Goal: Use online tool/utility: Utilize a website feature to perform a specific function

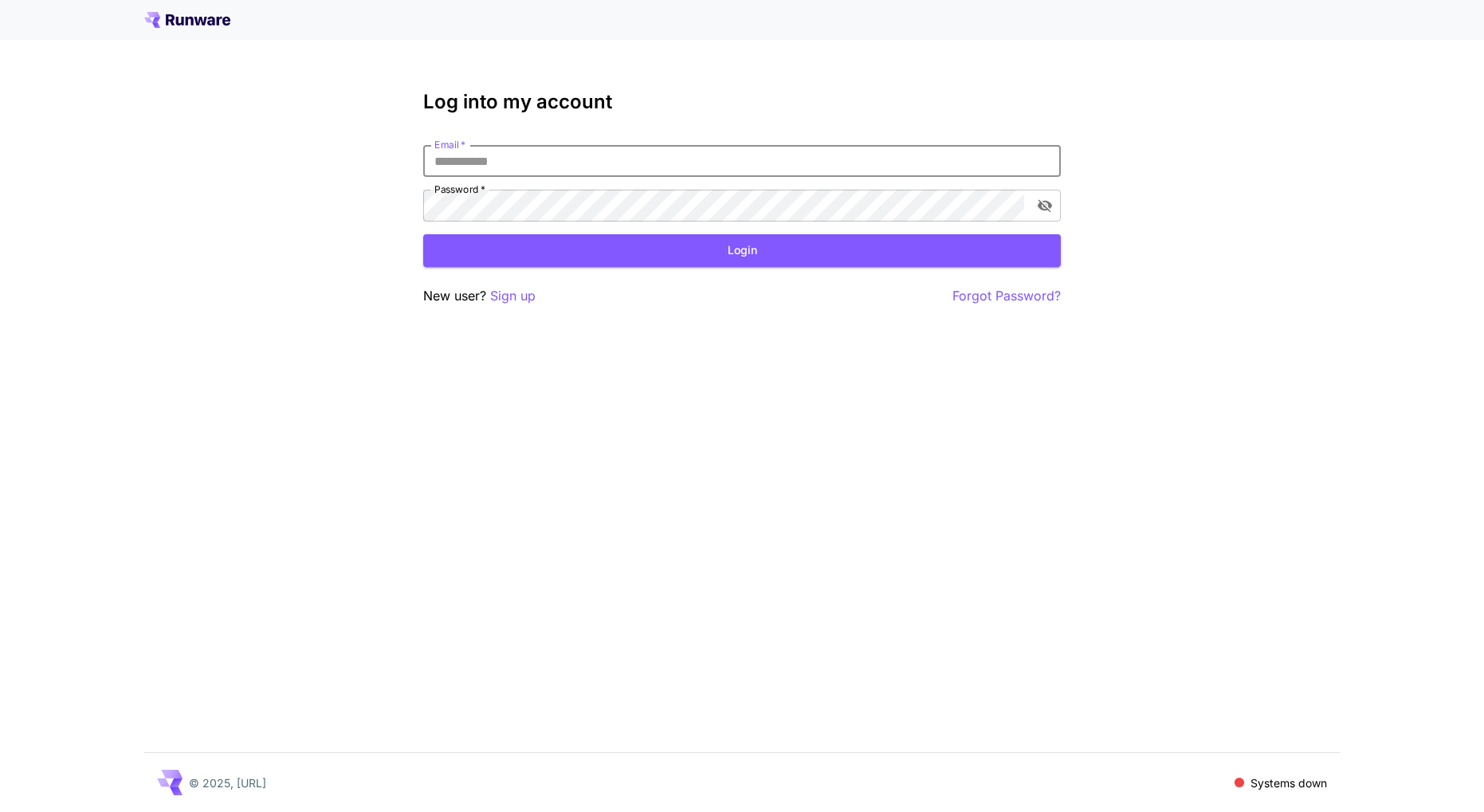
click at [761, 162] on input "Email   *" at bounding box center [742, 160] width 637 height 32
type input "**********"
click button "Login" at bounding box center [742, 250] width 637 height 33
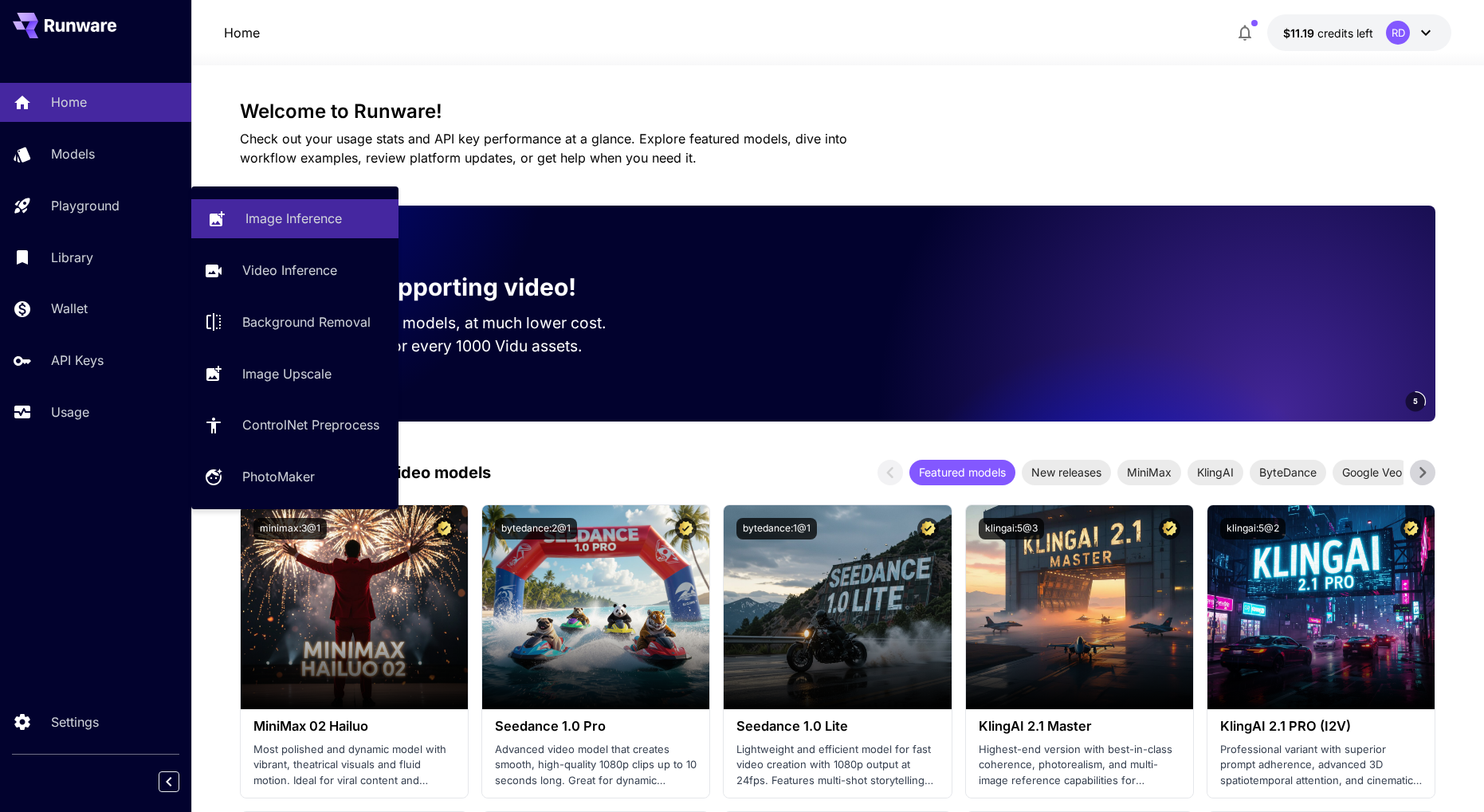
click at [278, 218] on p "Image Inference" at bounding box center [294, 218] width 97 height 19
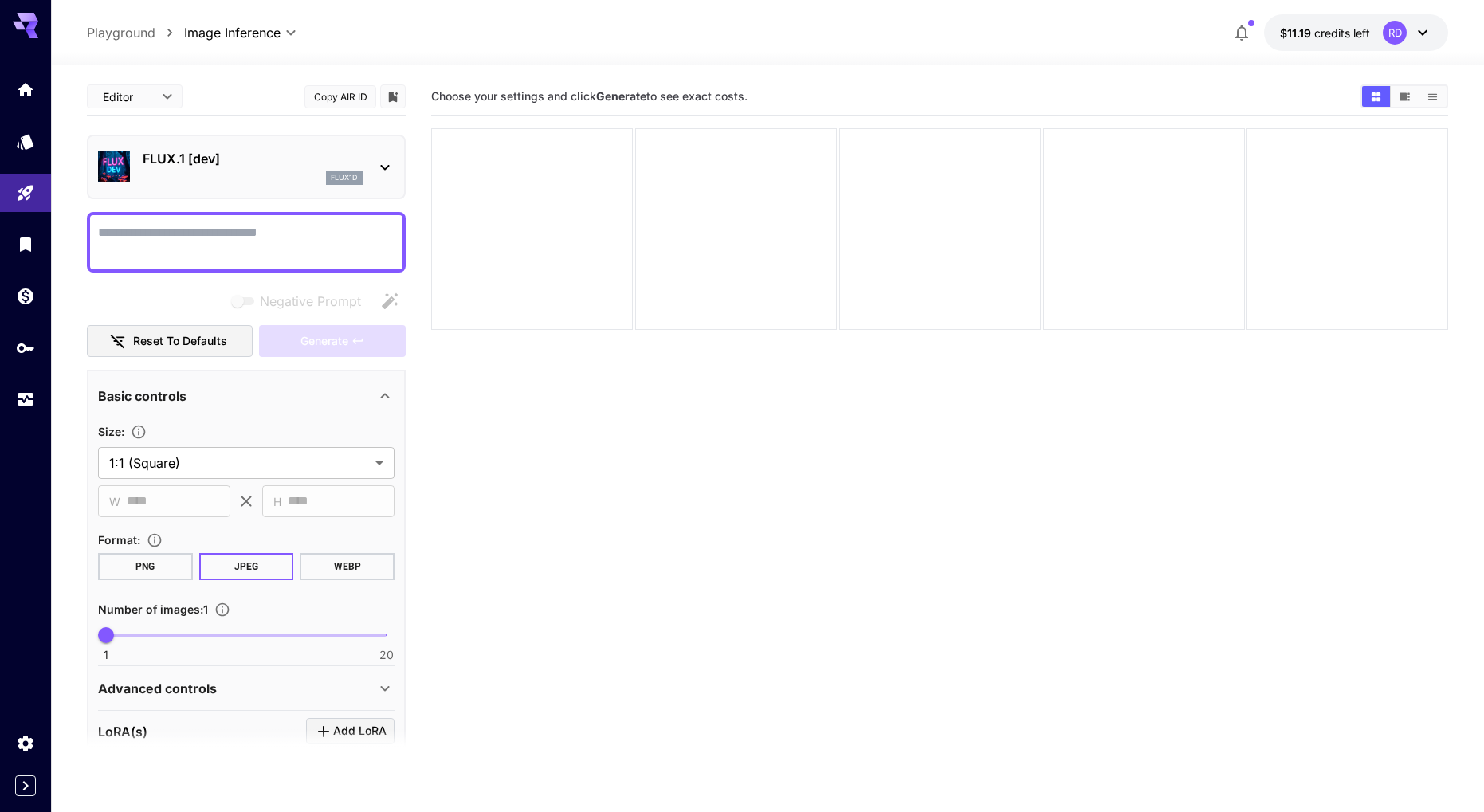
click at [382, 167] on icon at bounding box center [385, 167] width 9 height 5
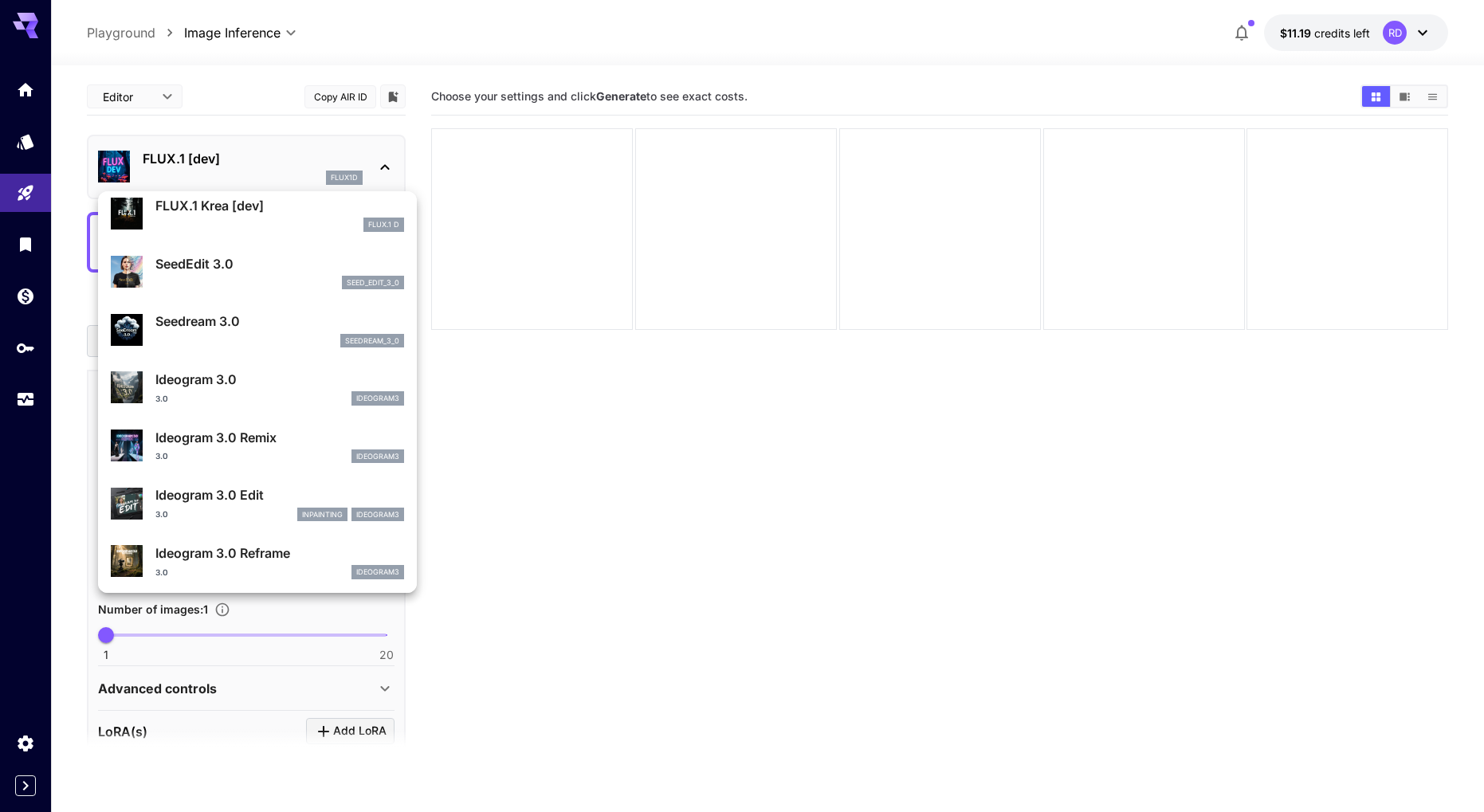
scroll to position [288, 0]
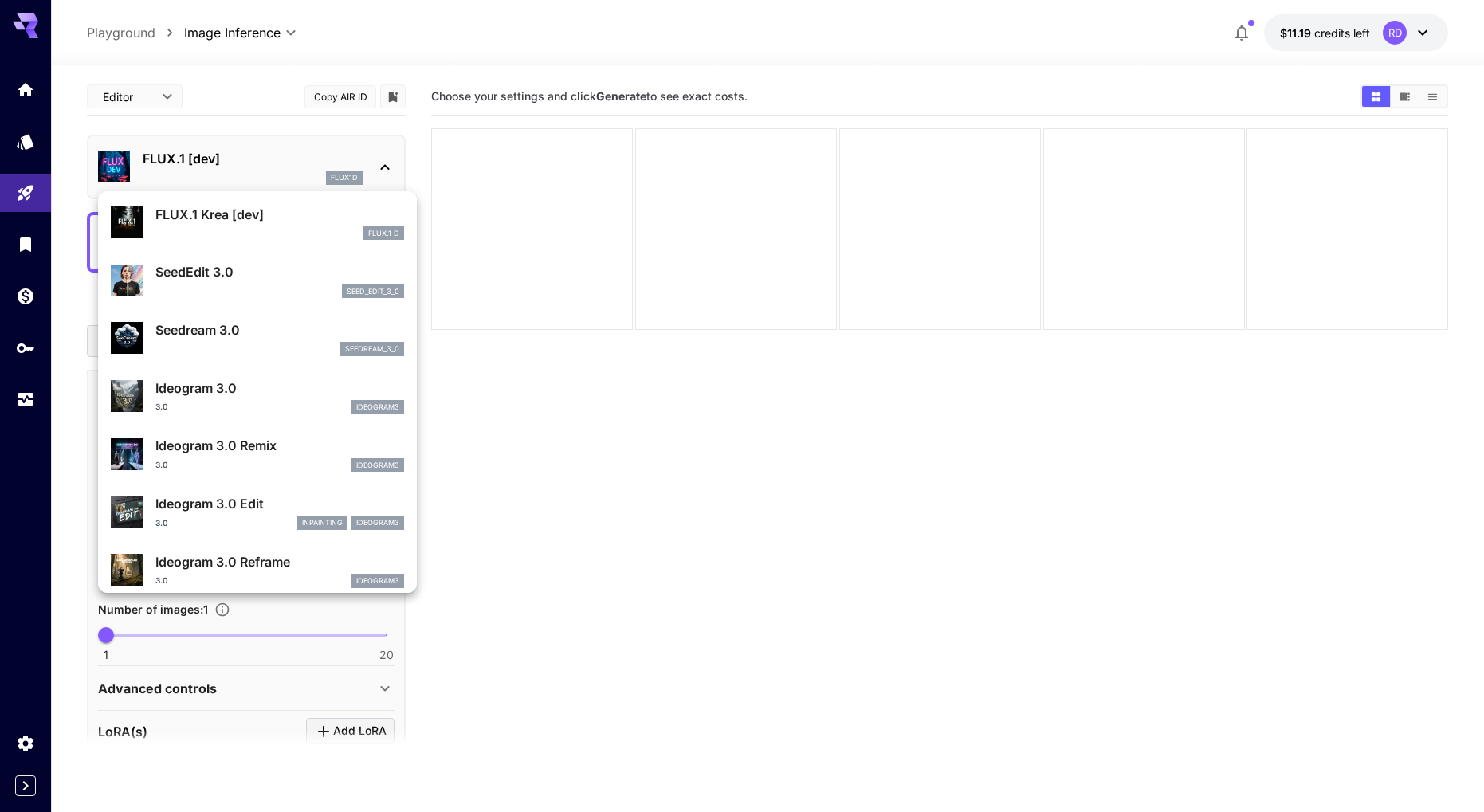
click at [193, 276] on p "SeedEdit 3.0" at bounding box center [280, 271] width 249 height 19
type input "***"
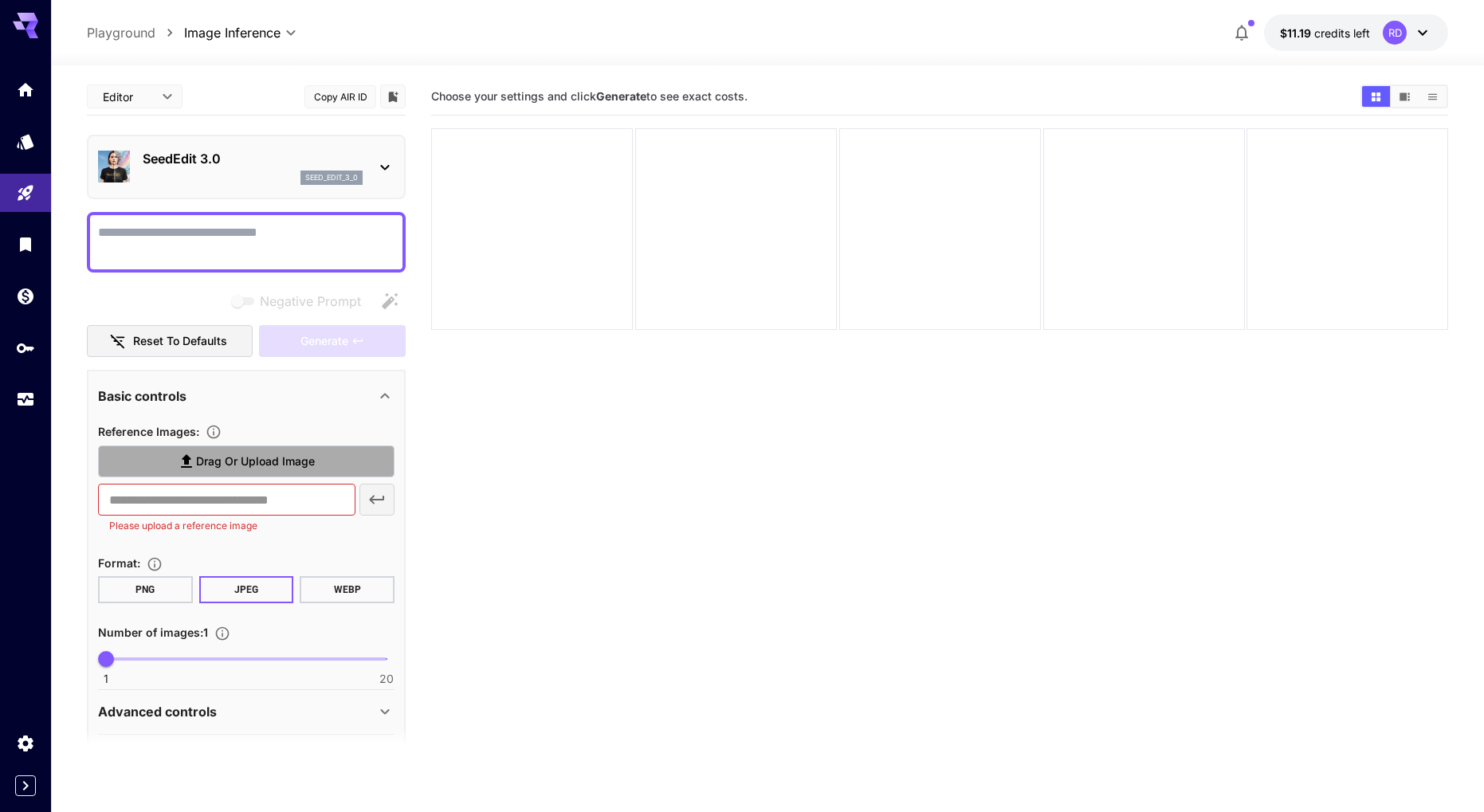
click at [188, 462] on icon at bounding box center [187, 462] width 11 height 14
click at [0, 0] on input "Drag or upload image" at bounding box center [0, 0] width 0 height 0
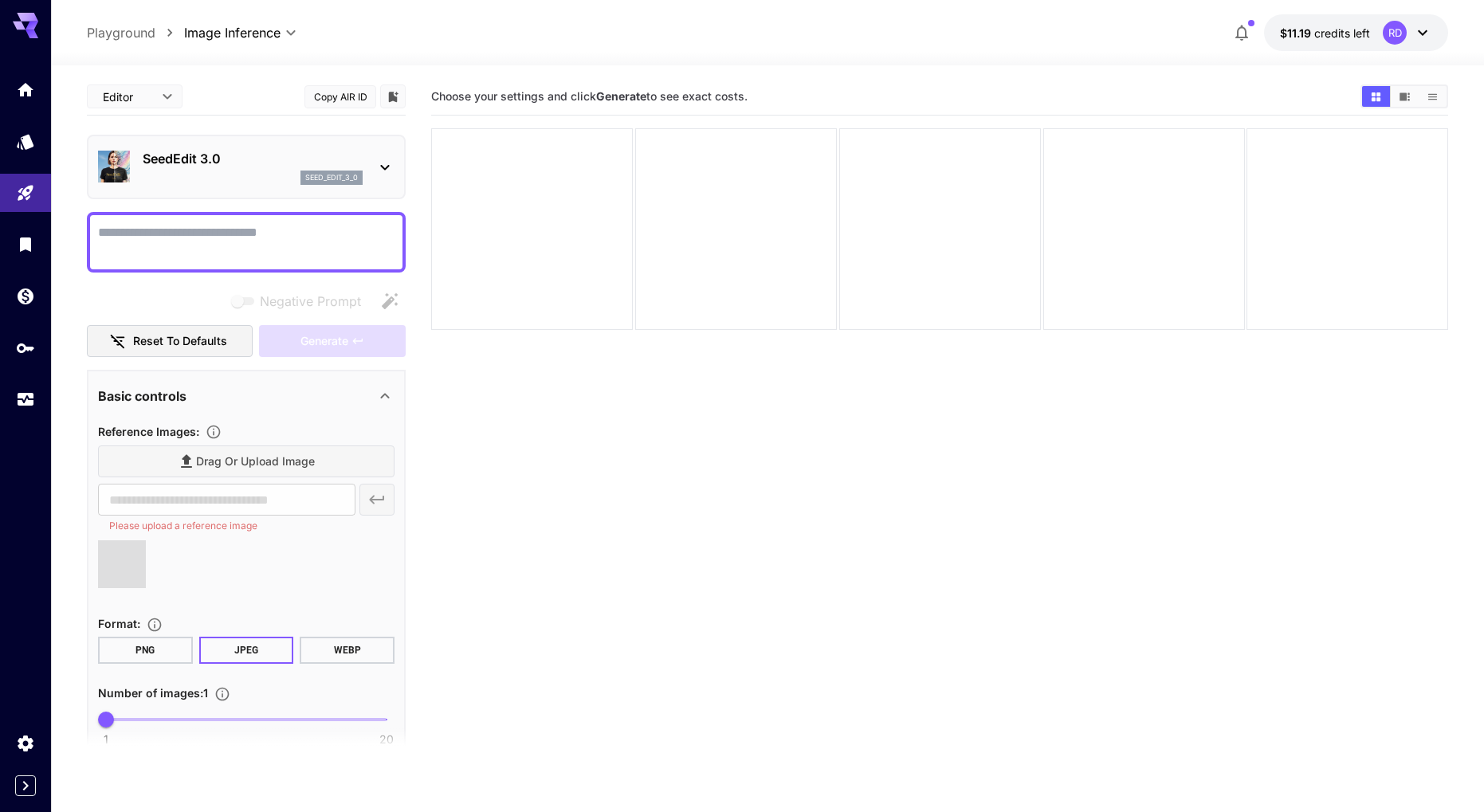
type input "**********"
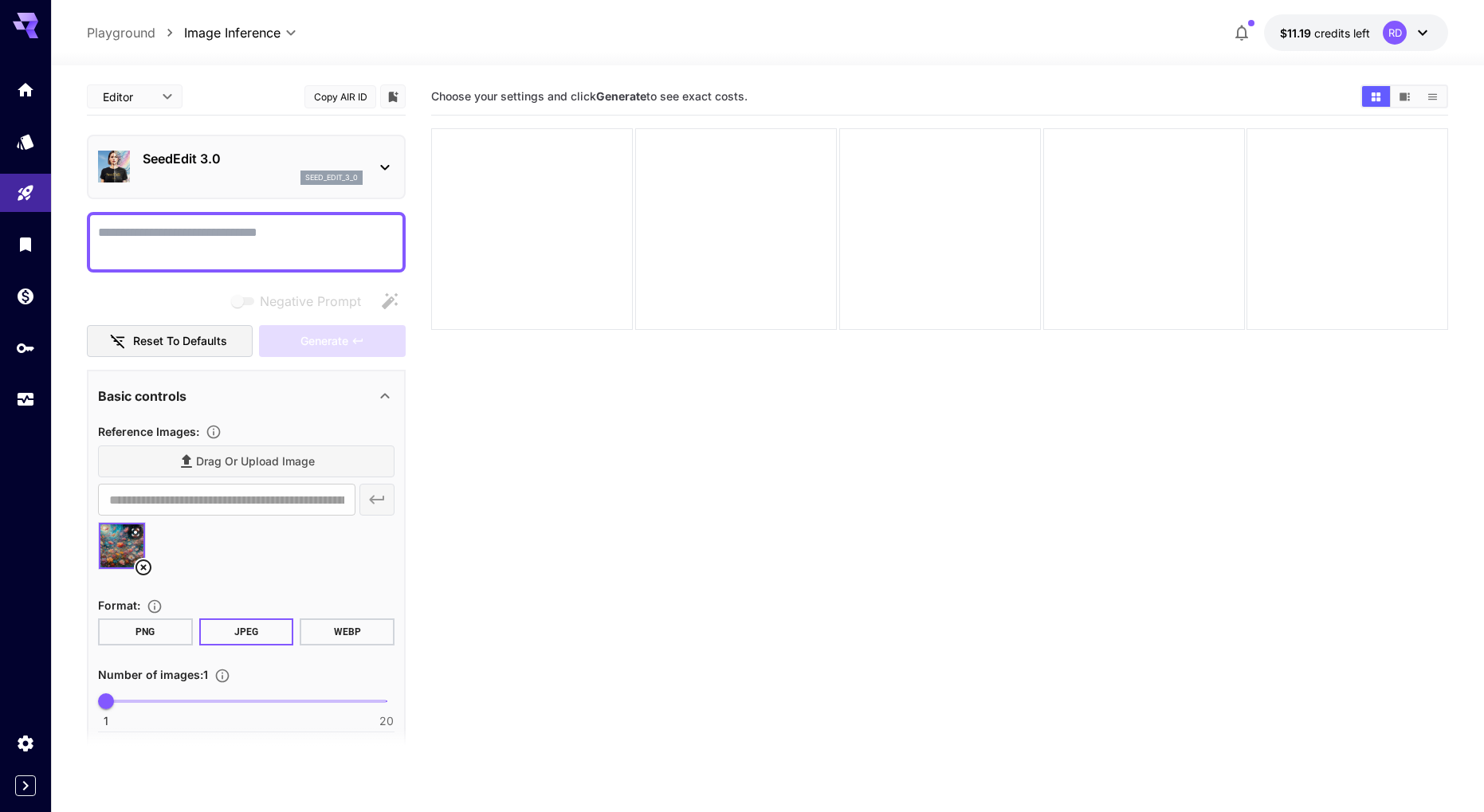
click at [222, 239] on textarea "Negative Prompt" at bounding box center [247, 242] width 297 height 38
type textarea "*"
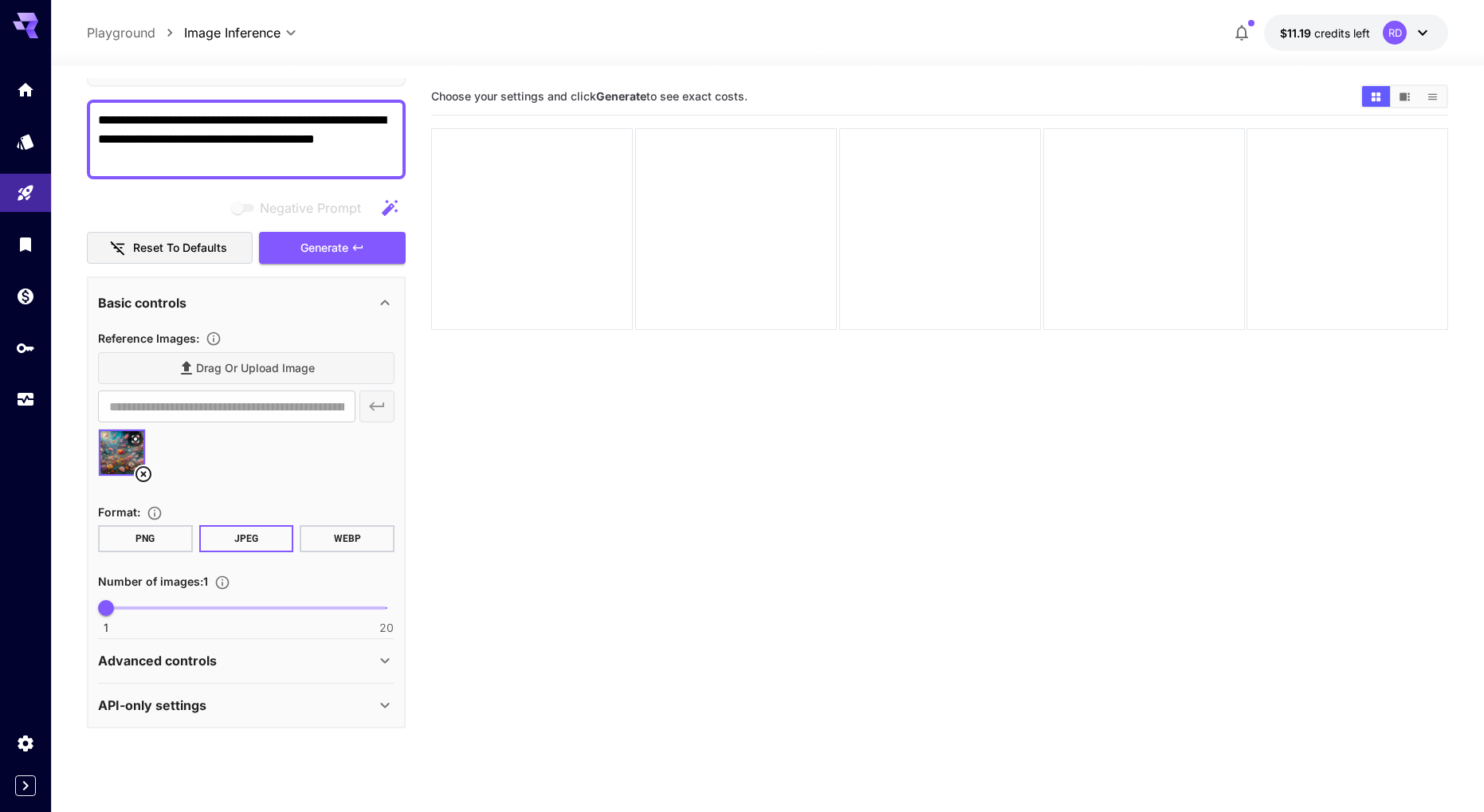
scroll to position [112, 0]
type textarea "**********"
click at [227, 607] on span at bounding box center [246, 609] width 280 height 4
click at [191, 610] on span at bounding box center [165, 609] width 118 height 4
click at [166, 606] on span "1 20 7" at bounding box center [246, 609] width 280 height 24
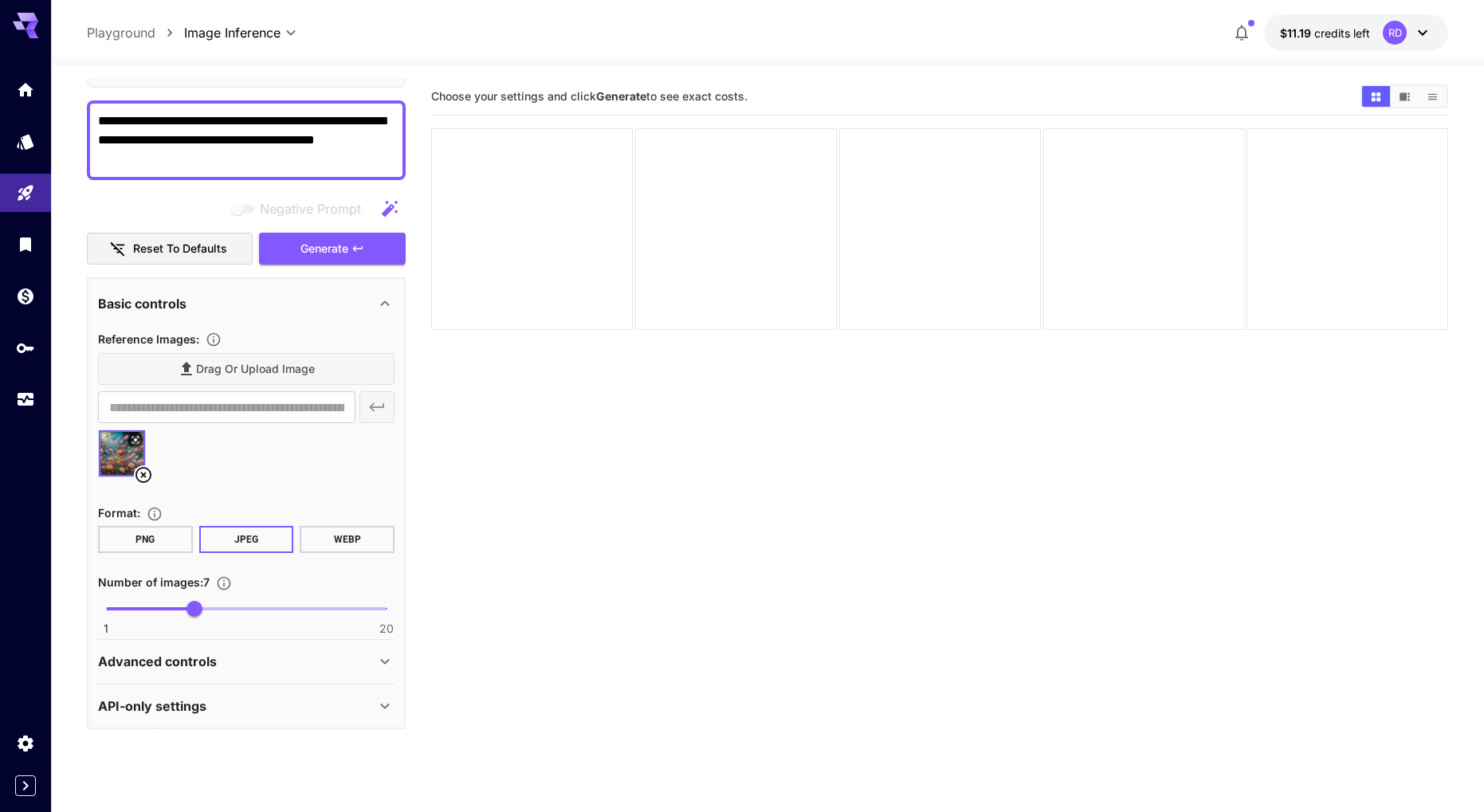
type input "*"
click at [387, 657] on icon at bounding box center [384, 660] width 19 height 19
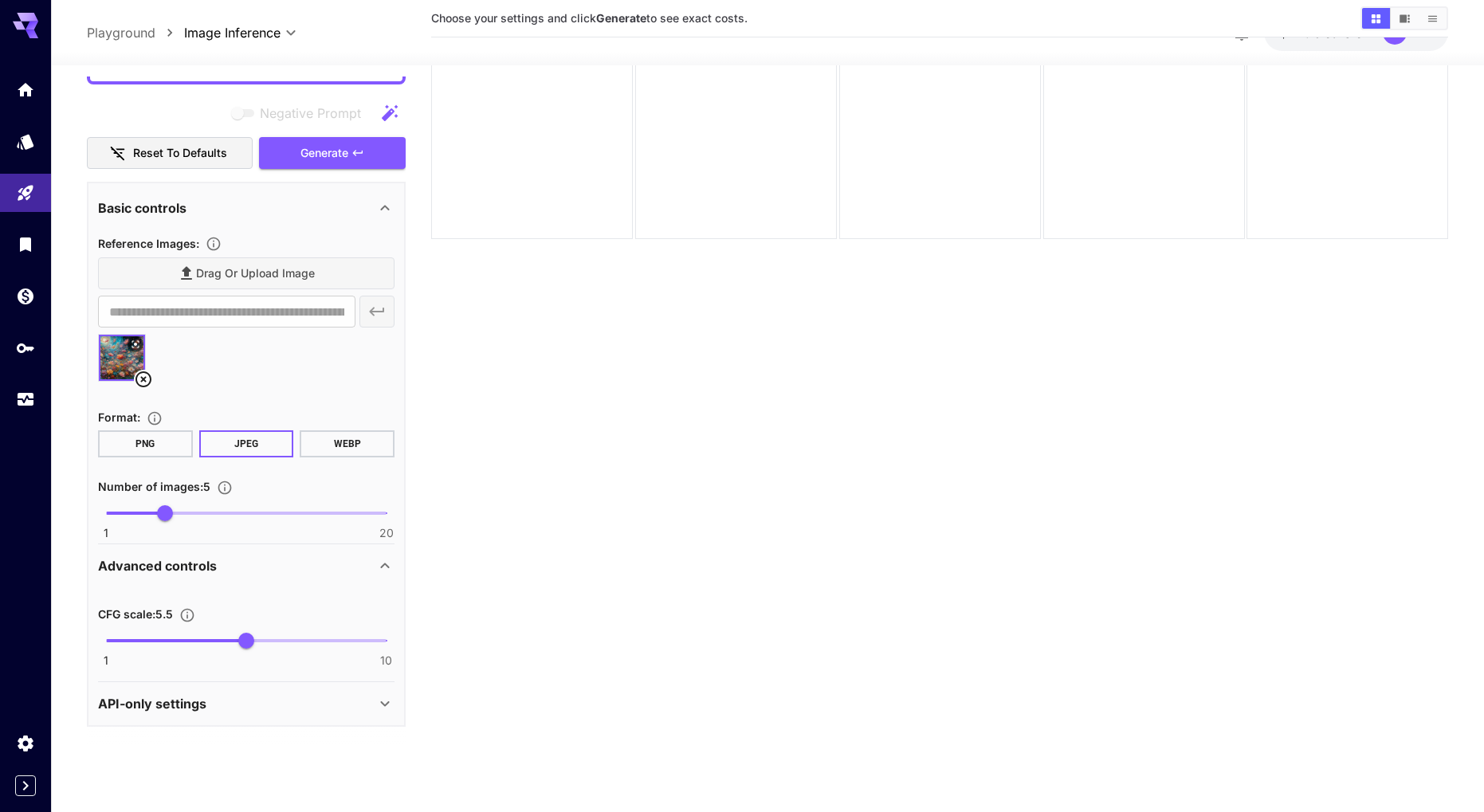
scroll to position [126, 0]
click at [381, 695] on icon at bounding box center [384, 701] width 19 height 19
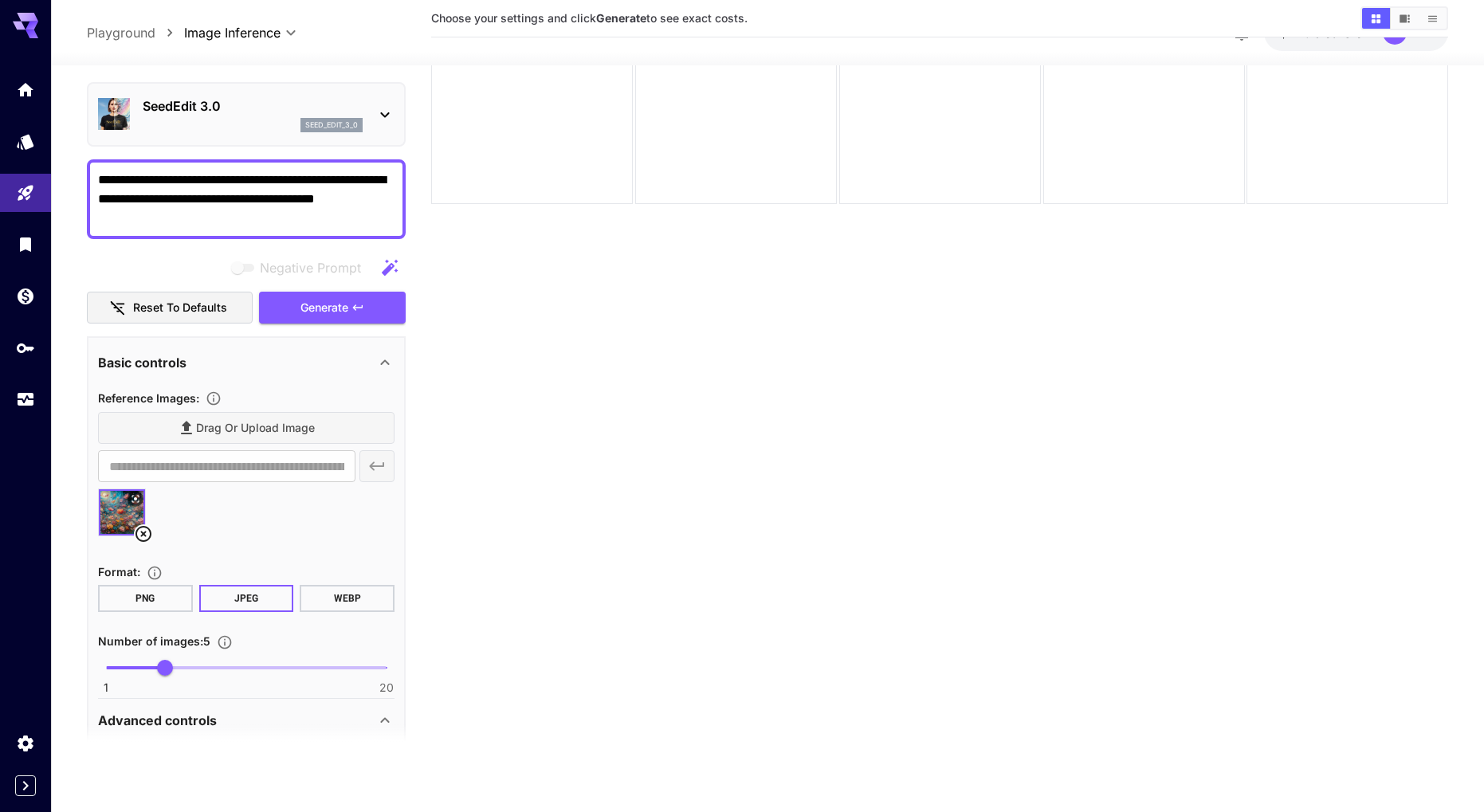
scroll to position [0, 0]
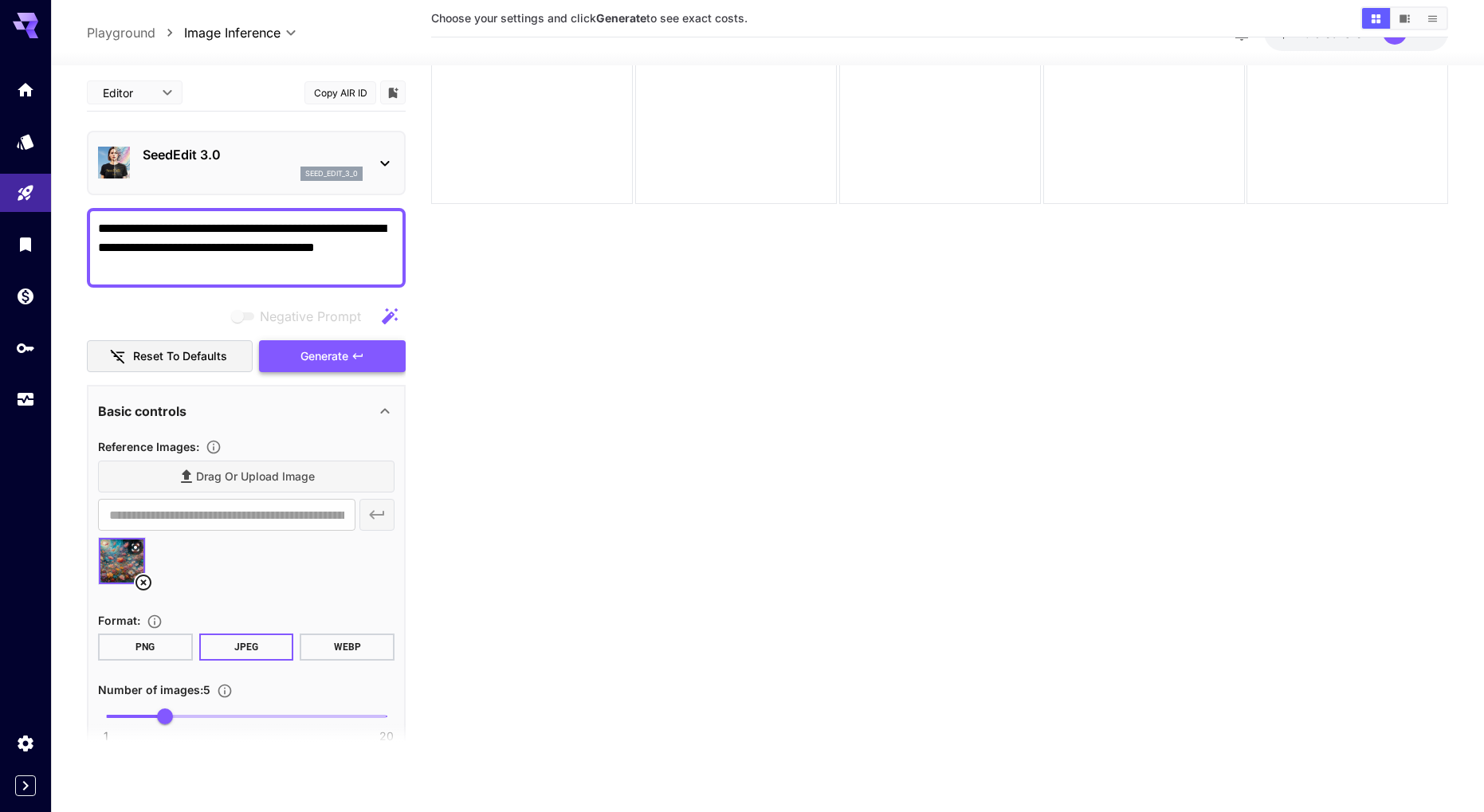
click at [323, 360] on span "Generate" at bounding box center [324, 357] width 48 height 20
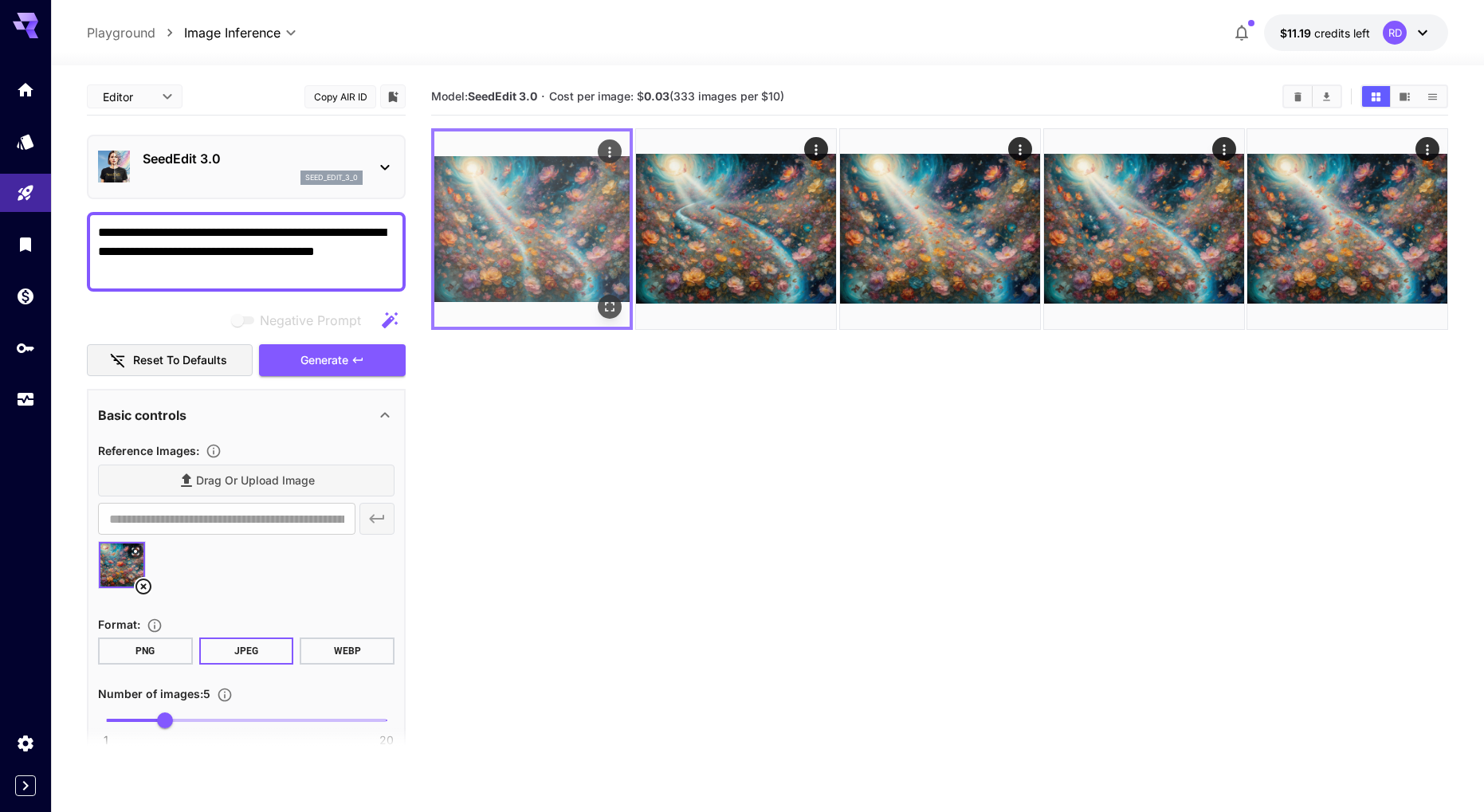
click at [493, 186] on img at bounding box center [532, 228] width 195 height 195
click at [607, 310] on icon "Open in fullscreen" at bounding box center [610, 307] width 16 height 16
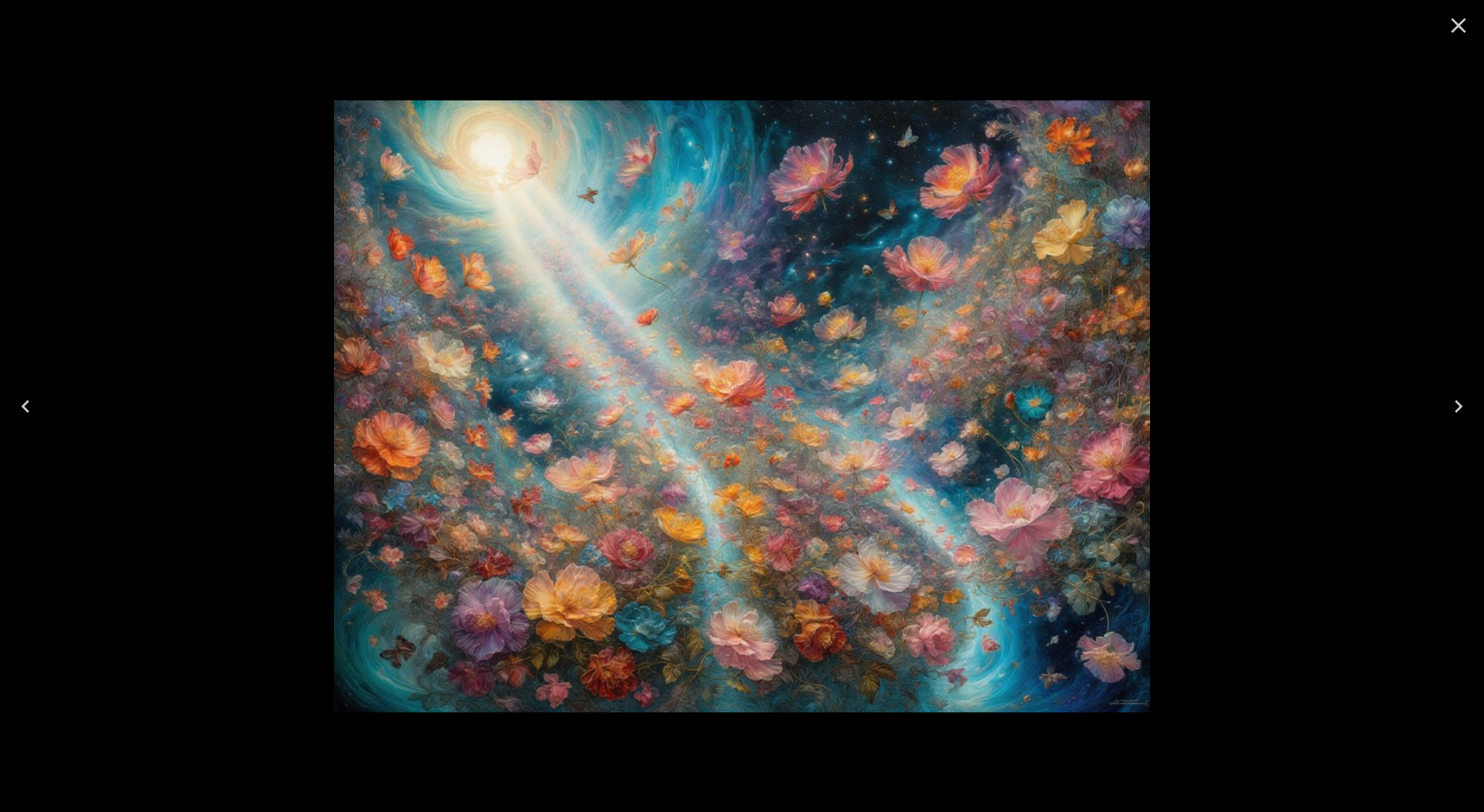
click at [1455, 404] on icon "Next" at bounding box center [1459, 406] width 25 height 25
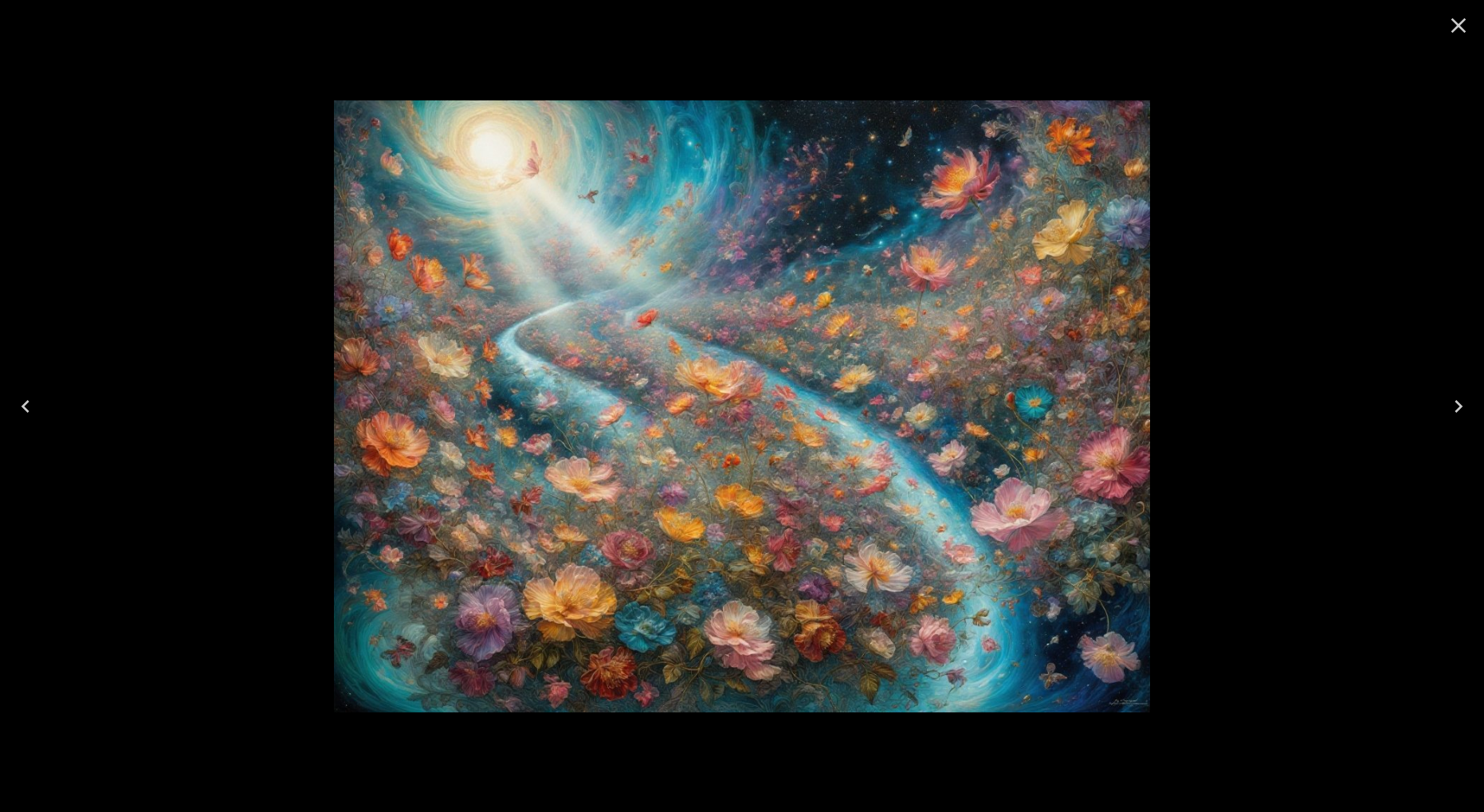
click at [1455, 409] on icon "Next" at bounding box center [1459, 406] width 25 height 25
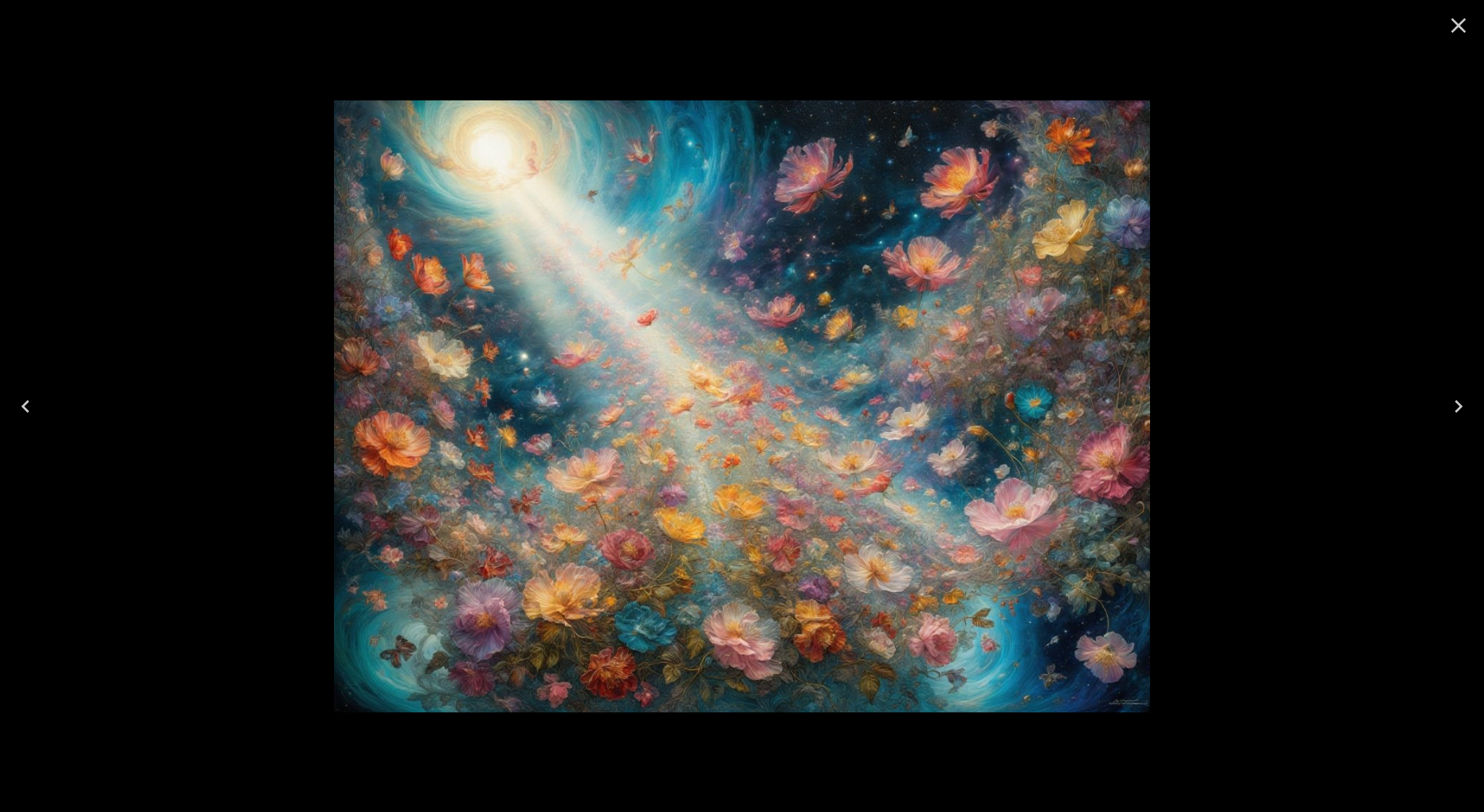
click at [1455, 409] on icon "Next" at bounding box center [1459, 406] width 25 height 25
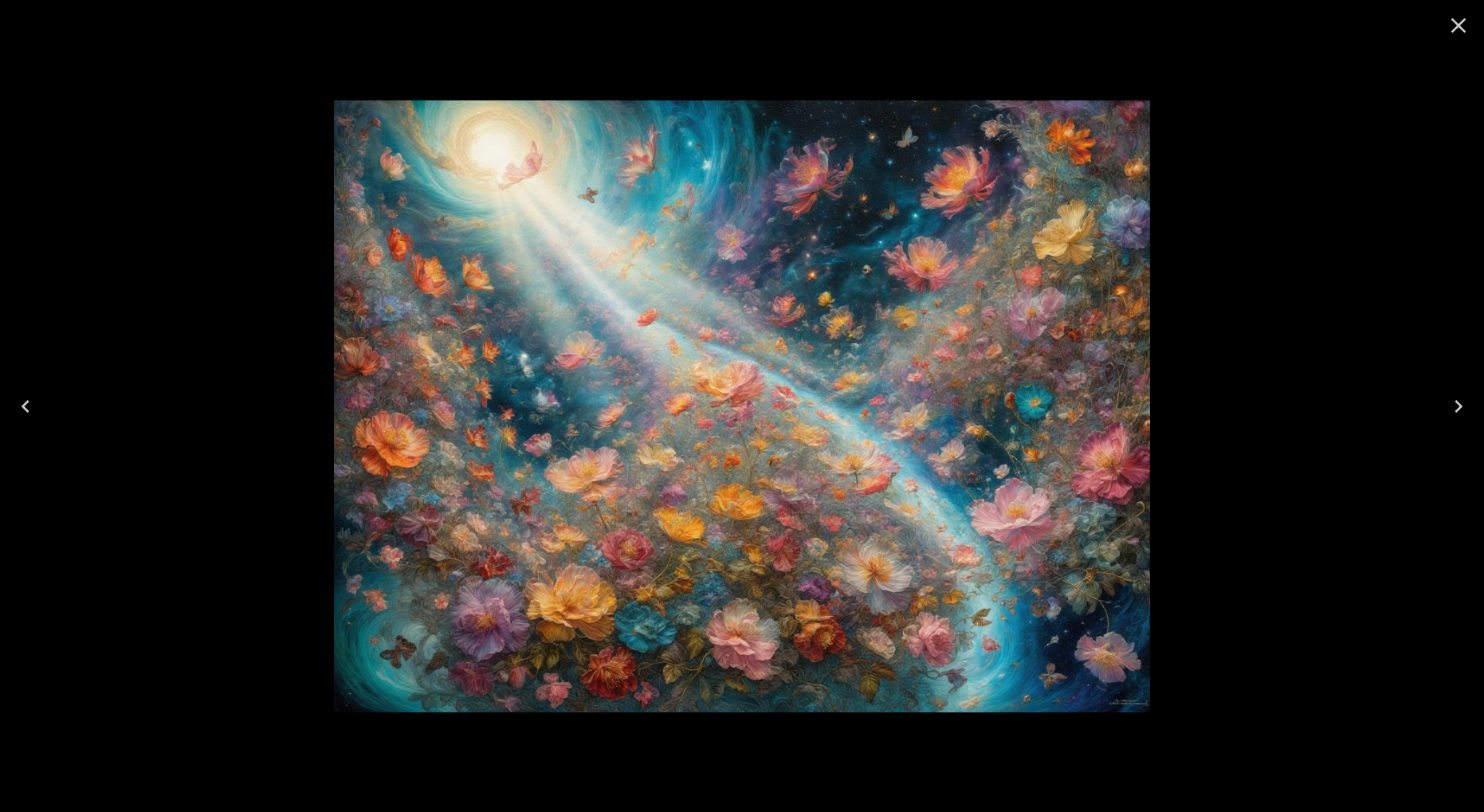
click at [1455, 409] on icon "Next" at bounding box center [1459, 406] width 25 height 25
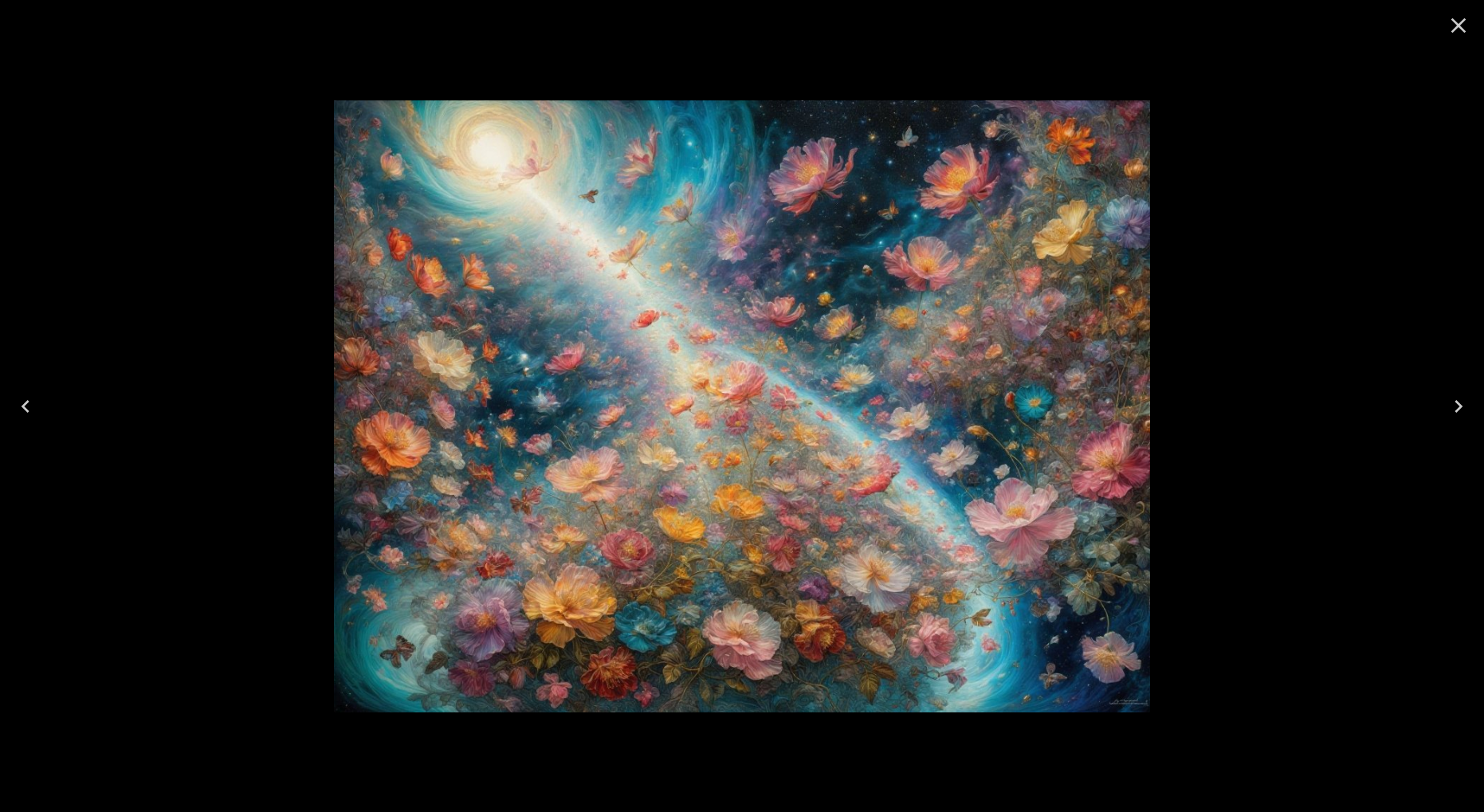
click at [1455, 405] on icon "Next" at bounding box center [1459, 406] width 25 height 25
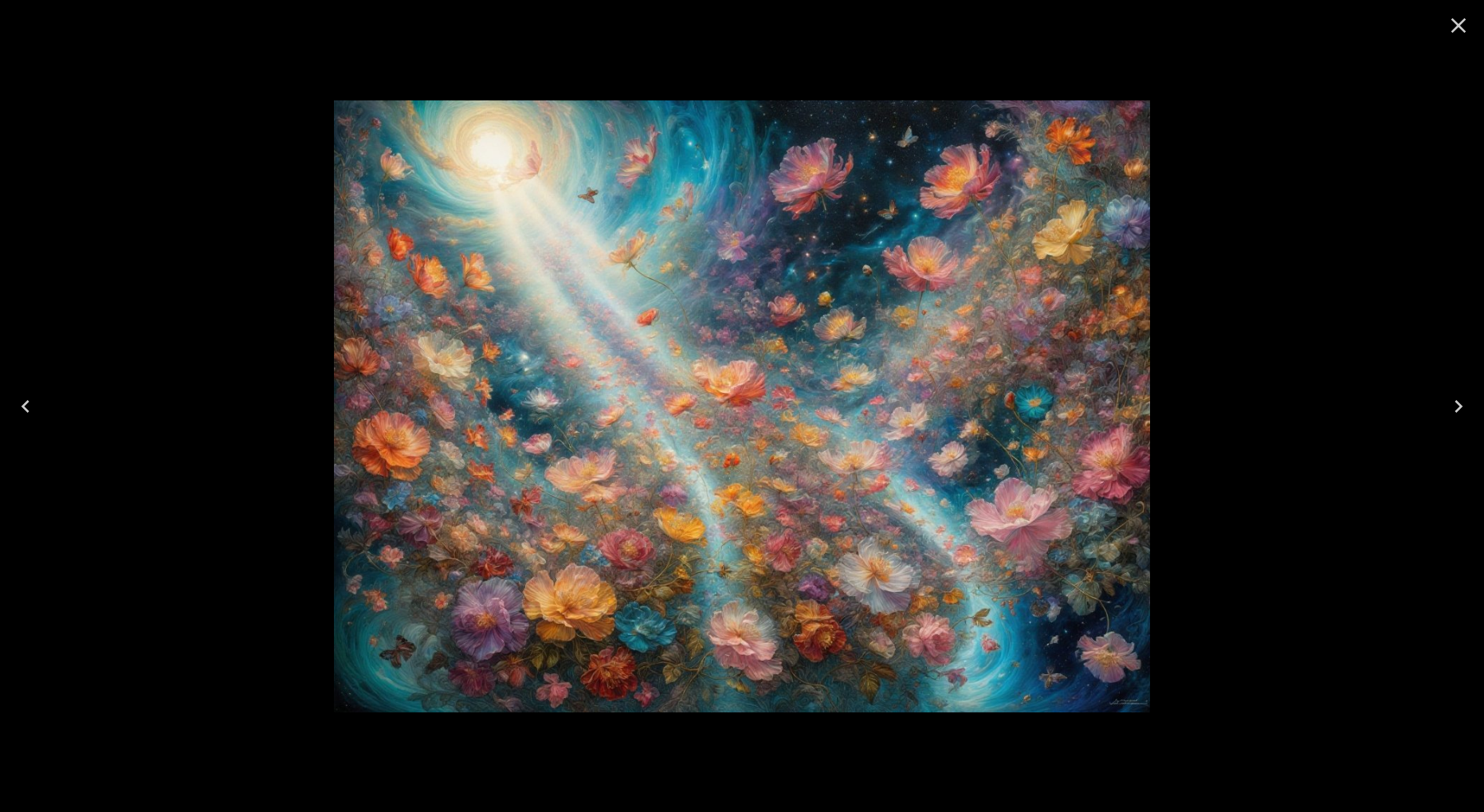
click at [1455, 406] on icon "Next" at bounding box center [1459, 406] width 25 height 25
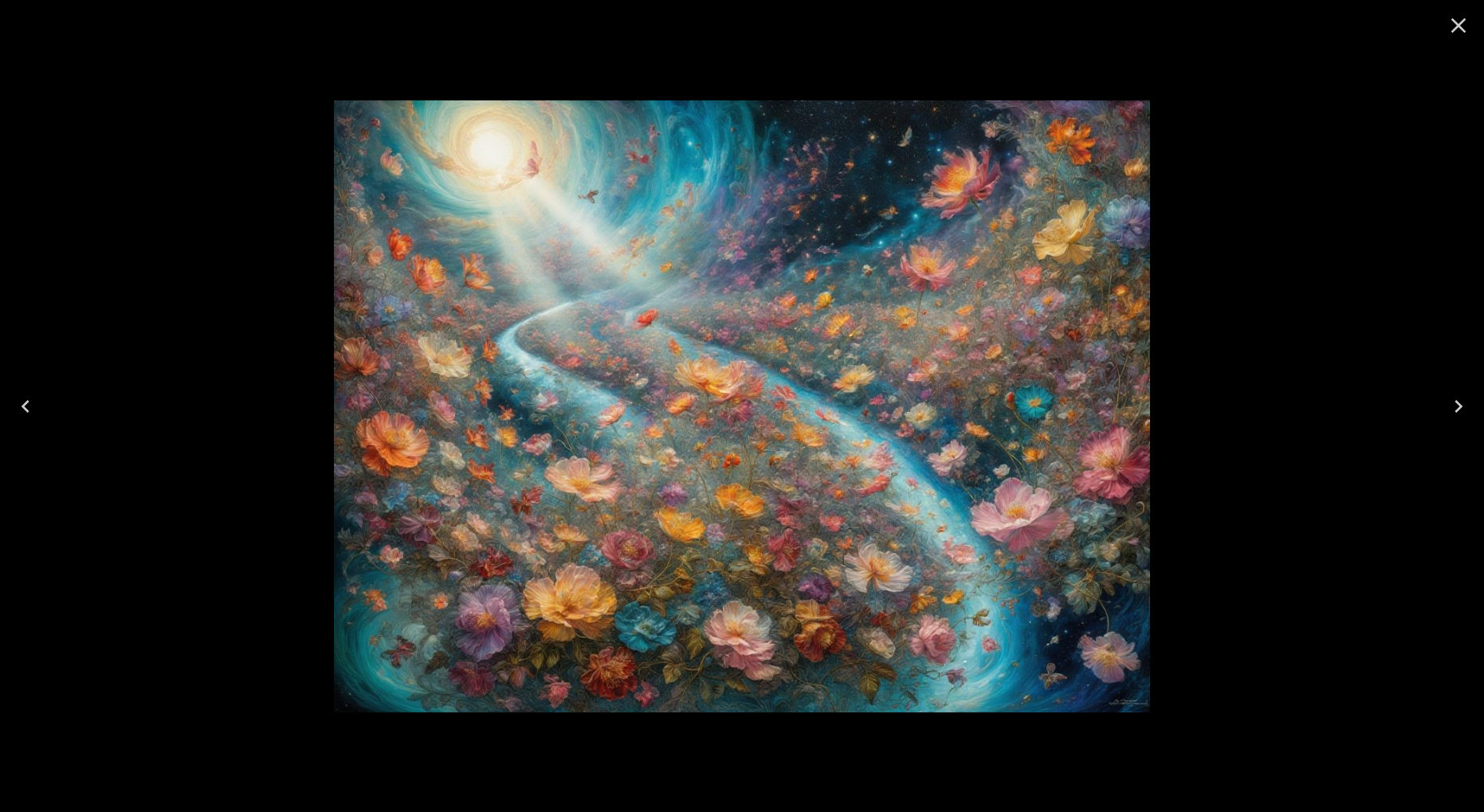
click at [1455, 406] on icon "Next" at bounding box center [1459, 406] width 25 height 25
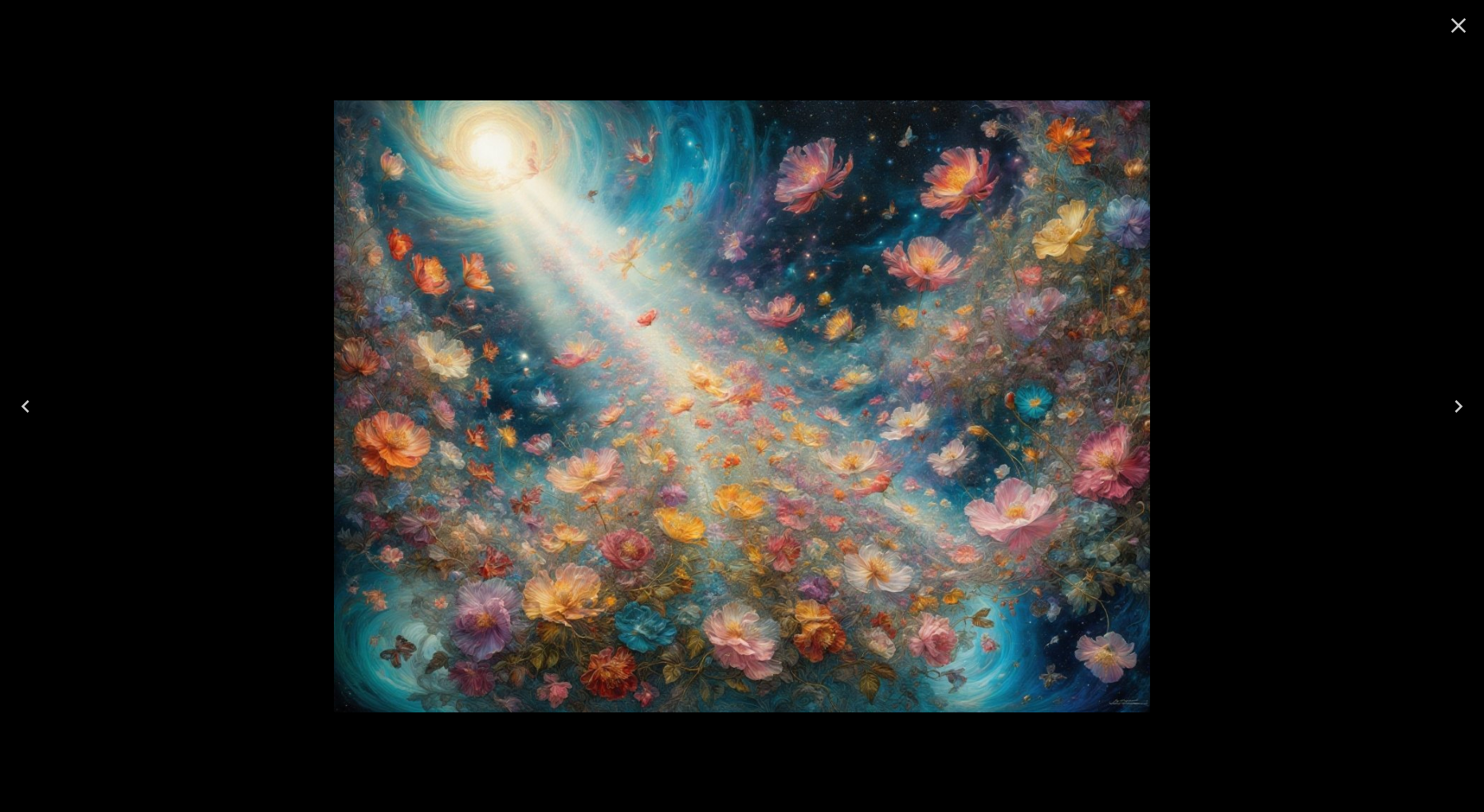
click at [1456, 411] on icon "Next" at bounding box center [1459, 406] width 8 height 13
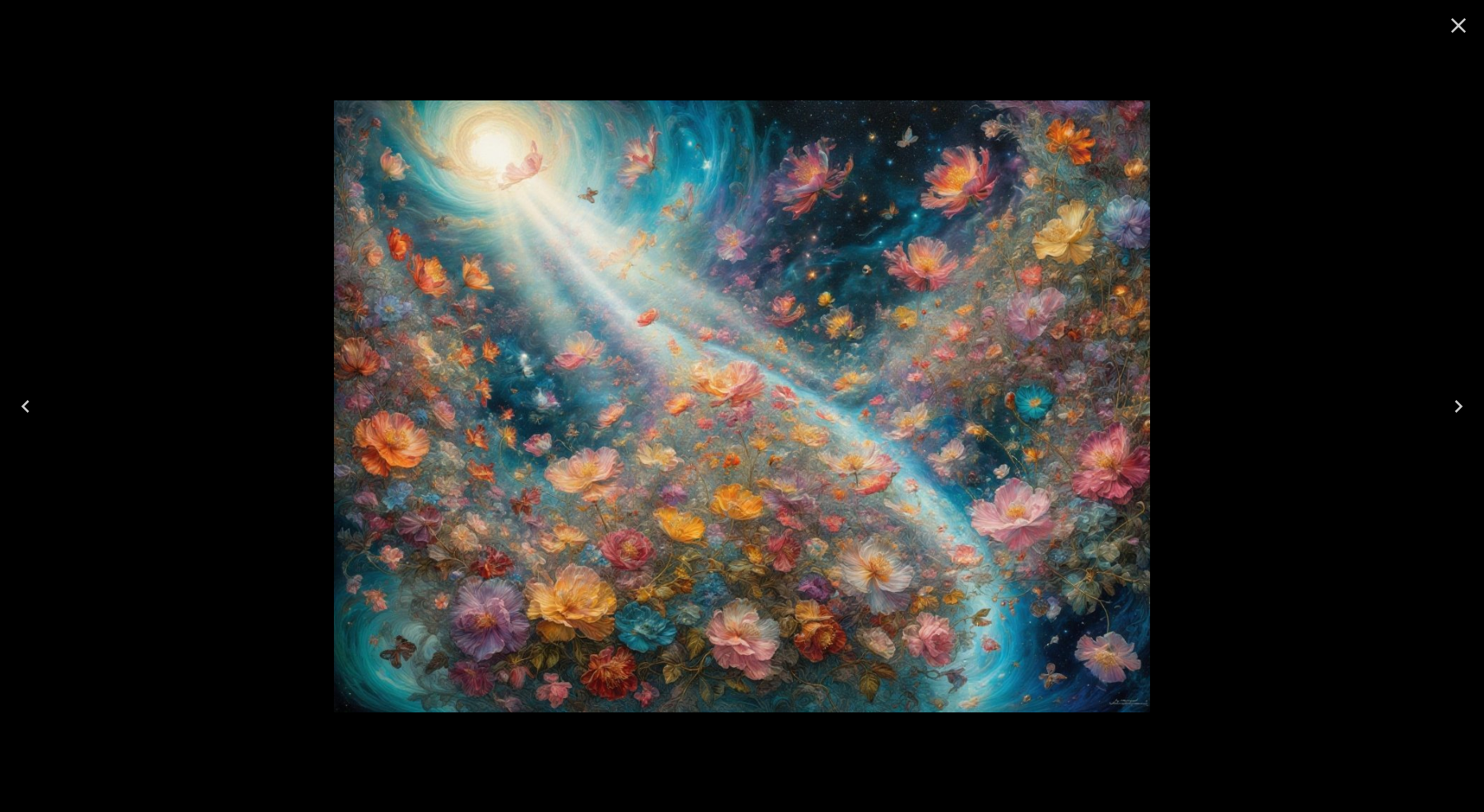
click at [1456, 411] on icon "Next" at bounding box center [1459, 406] width 8 height 13
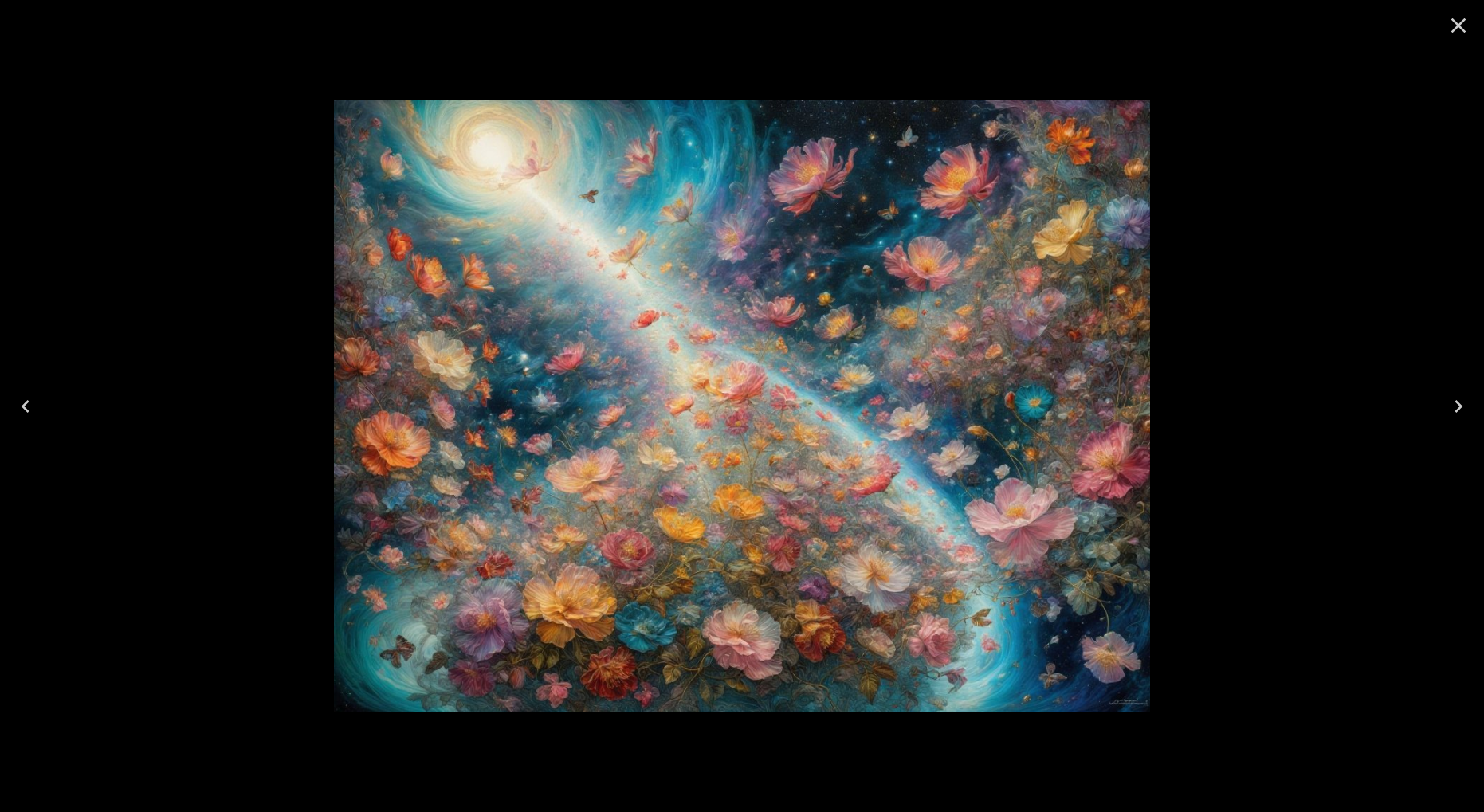
click at [1457, 23] on icon "Close" at bounding box center [1459, 25] width 15 height 15
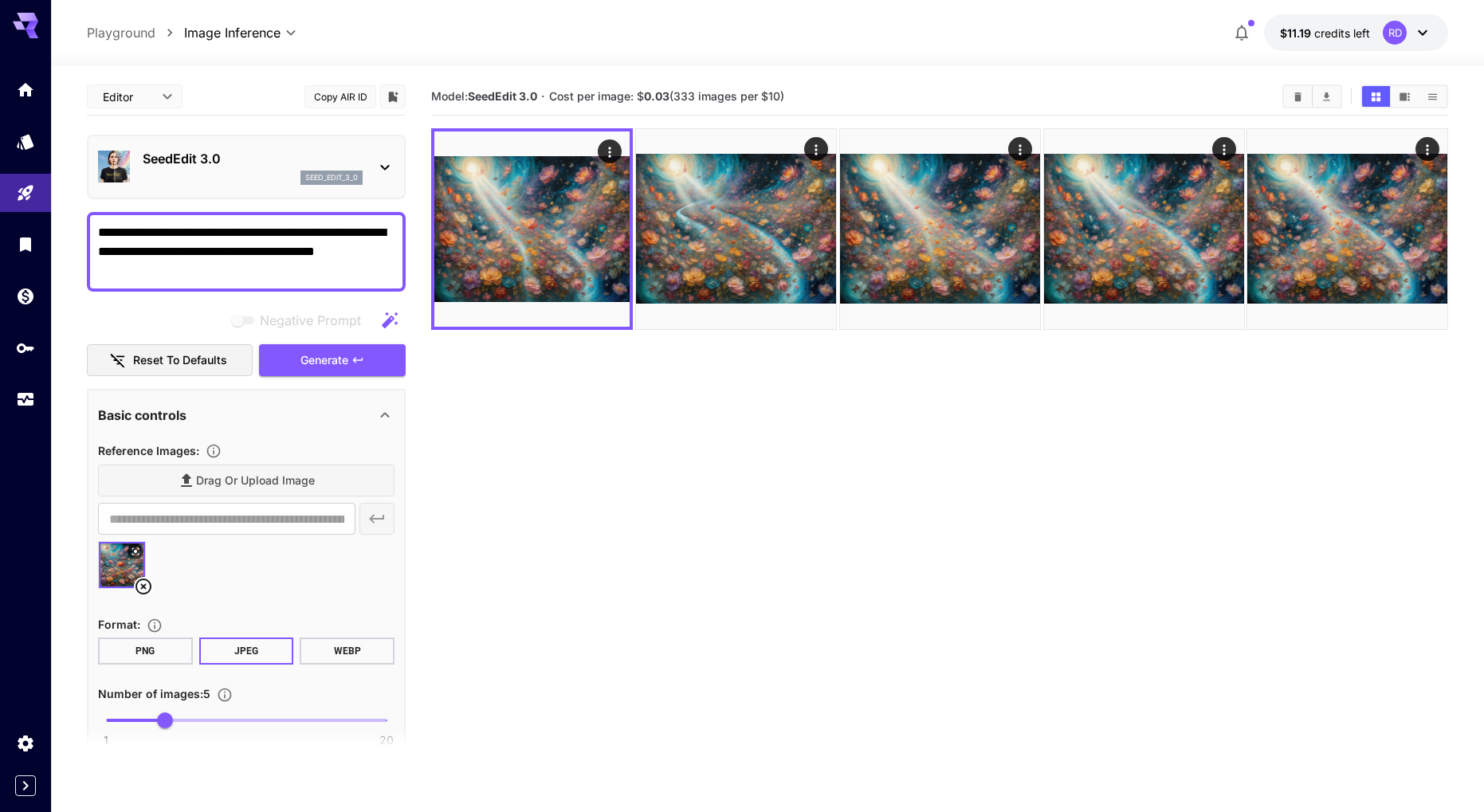
click at [393, 317] on icon "button" at bounding box center [390, 320] width 19 height 19
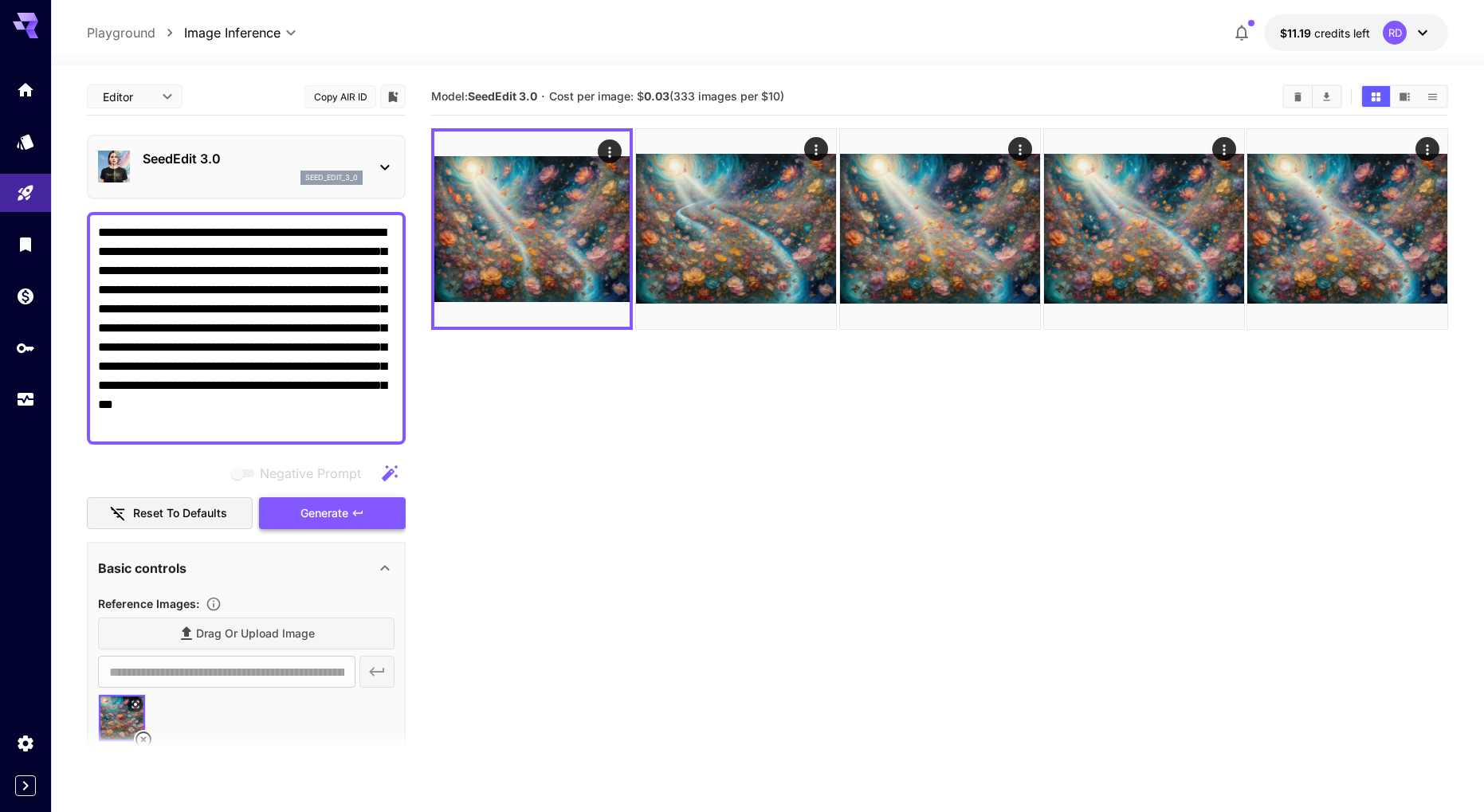
click at [322, 511] on span "Generate" at bounding box center [324, 513] width 48 height 20
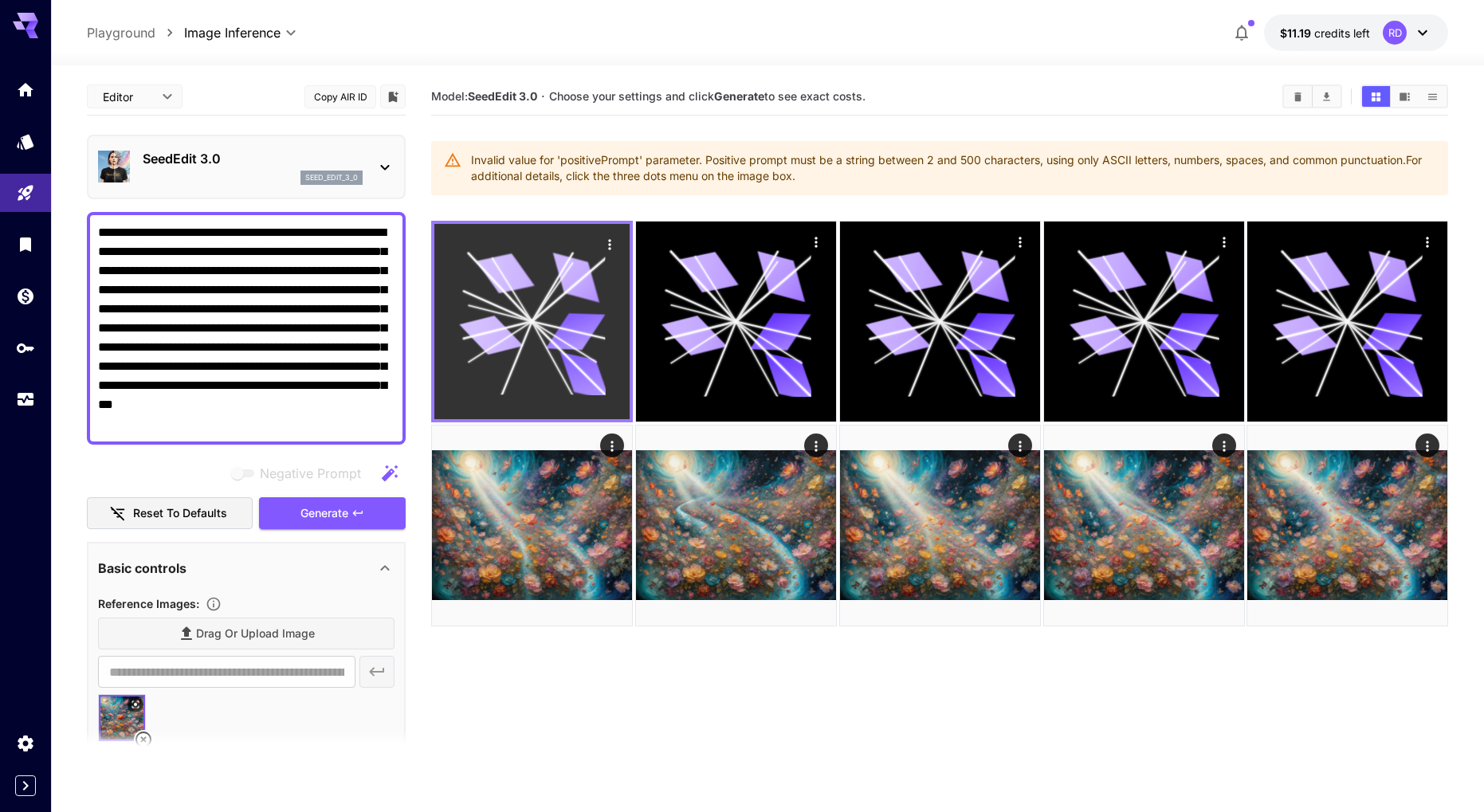
click at [517, 301] on icon at bounding box center [532, 321] width 146 height 146
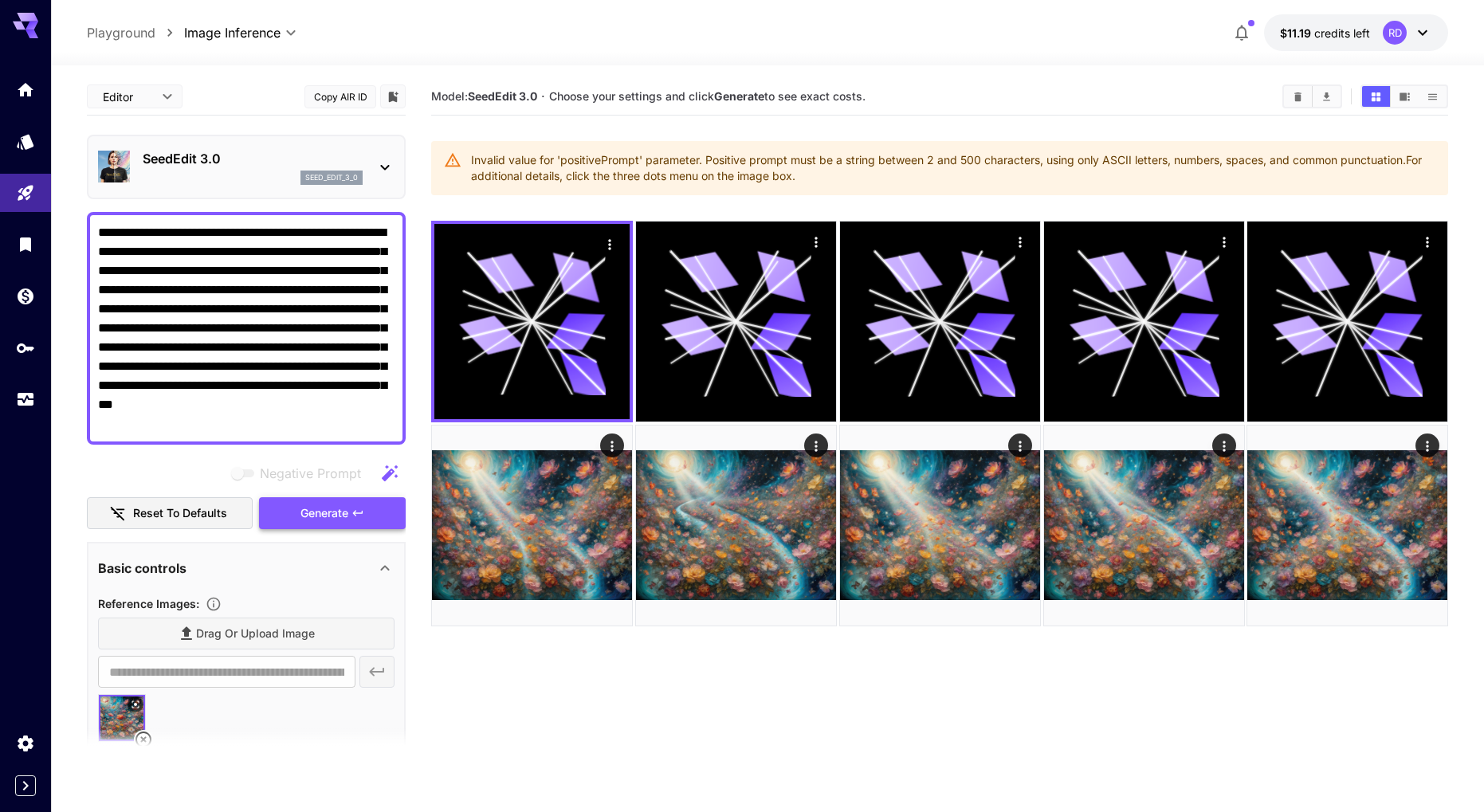
click at [323, 518] on span "Generate" at bounding box center [324, 513] width 48 height 20
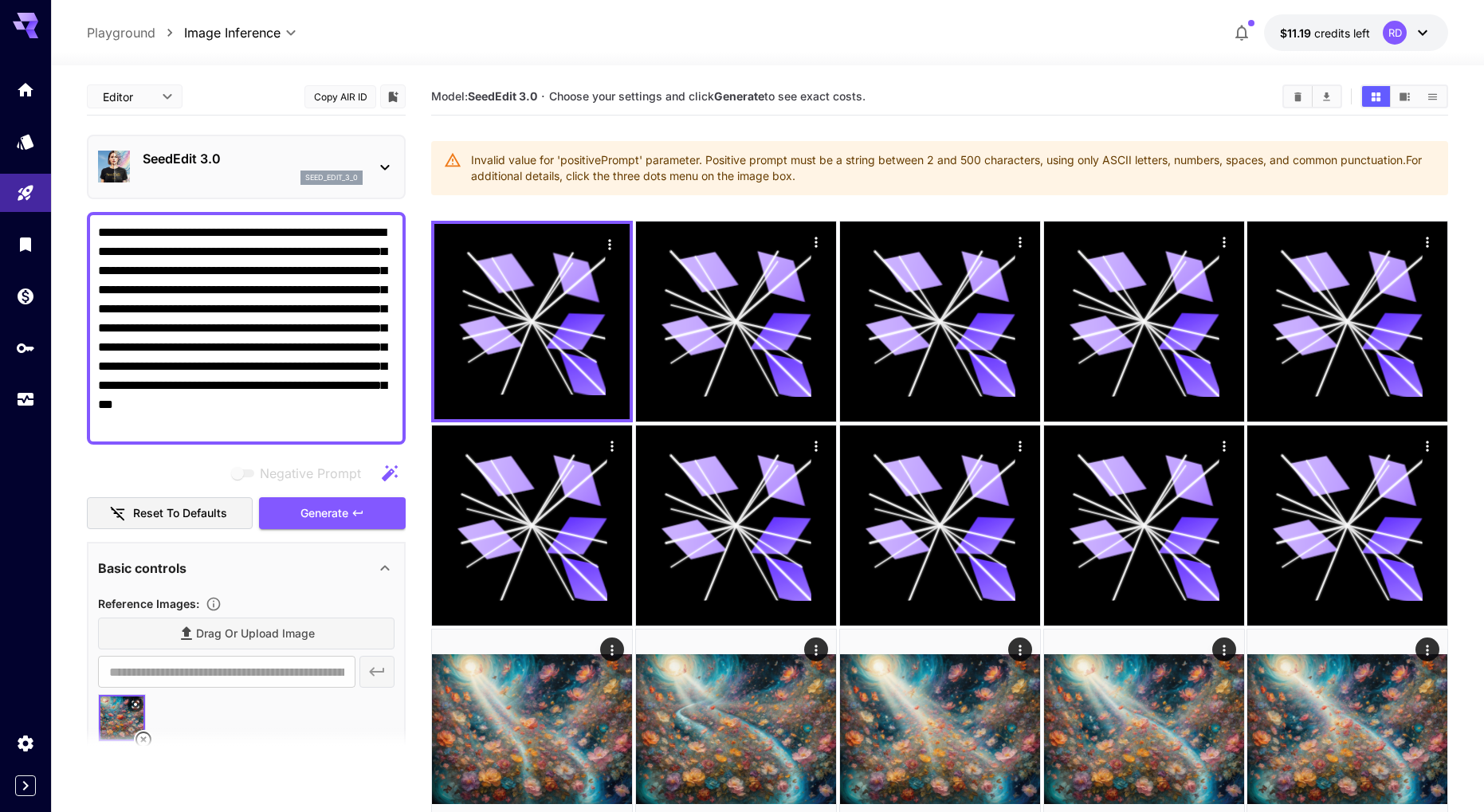
click at [179, 521] on button "Reset to defaults" at bounding box center [169, 513] width 166 height 33
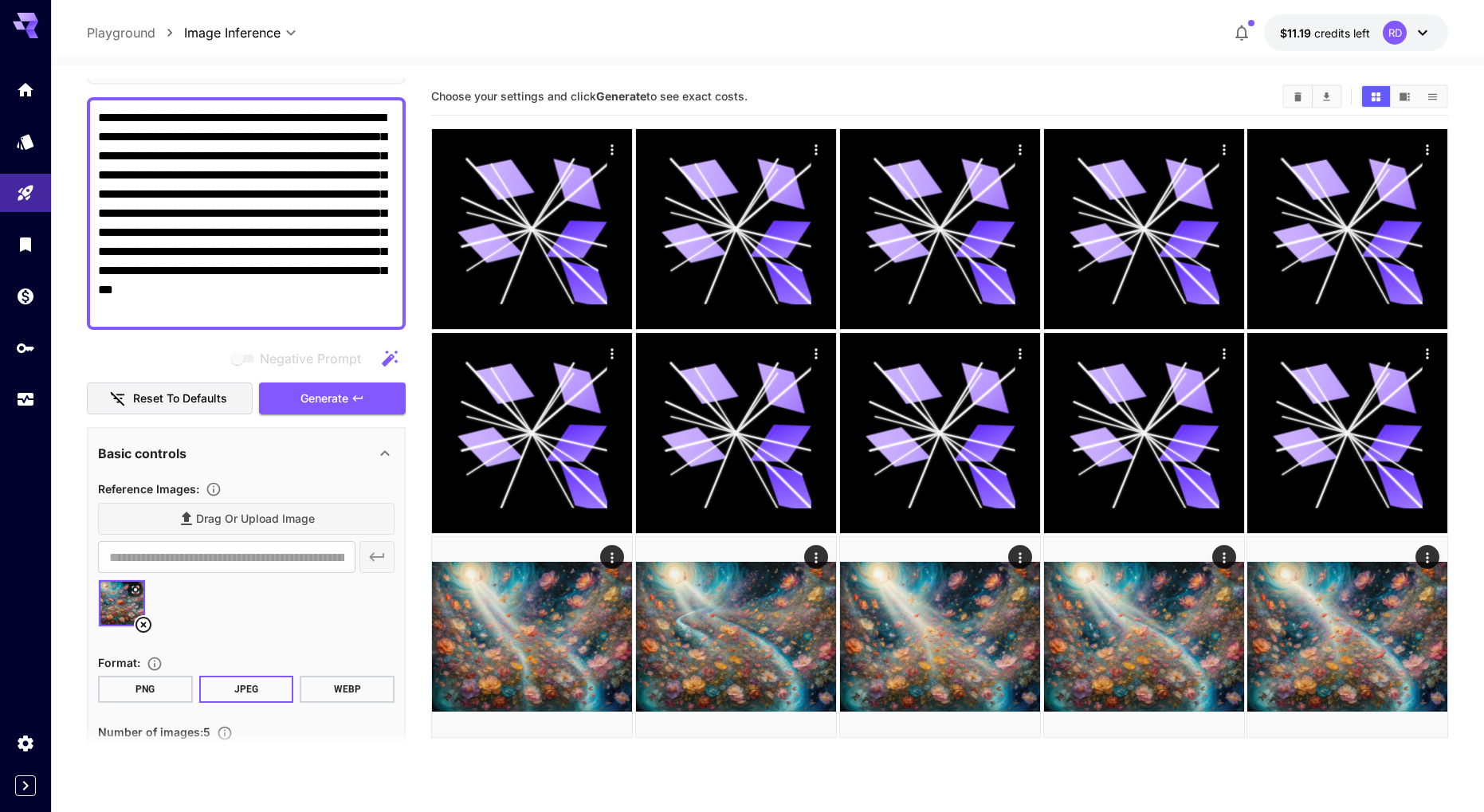
scroll to position [114, 0]
drag, startPoint x: 295, startPoint y: 193, endPoint x: 329, endPoint y: 310, distance: 121.8
click at [329, 310] on textarea "**********" at bounding box center [247, 214] width 297 height 210
drag, startPoint x: 319, startPoint y: 312, endPoint x: 275, endPoint y: 204, distance: 116.6
click at [275, 204] on textarea "**********" at bounding box center [247, 214] width 297 height 210
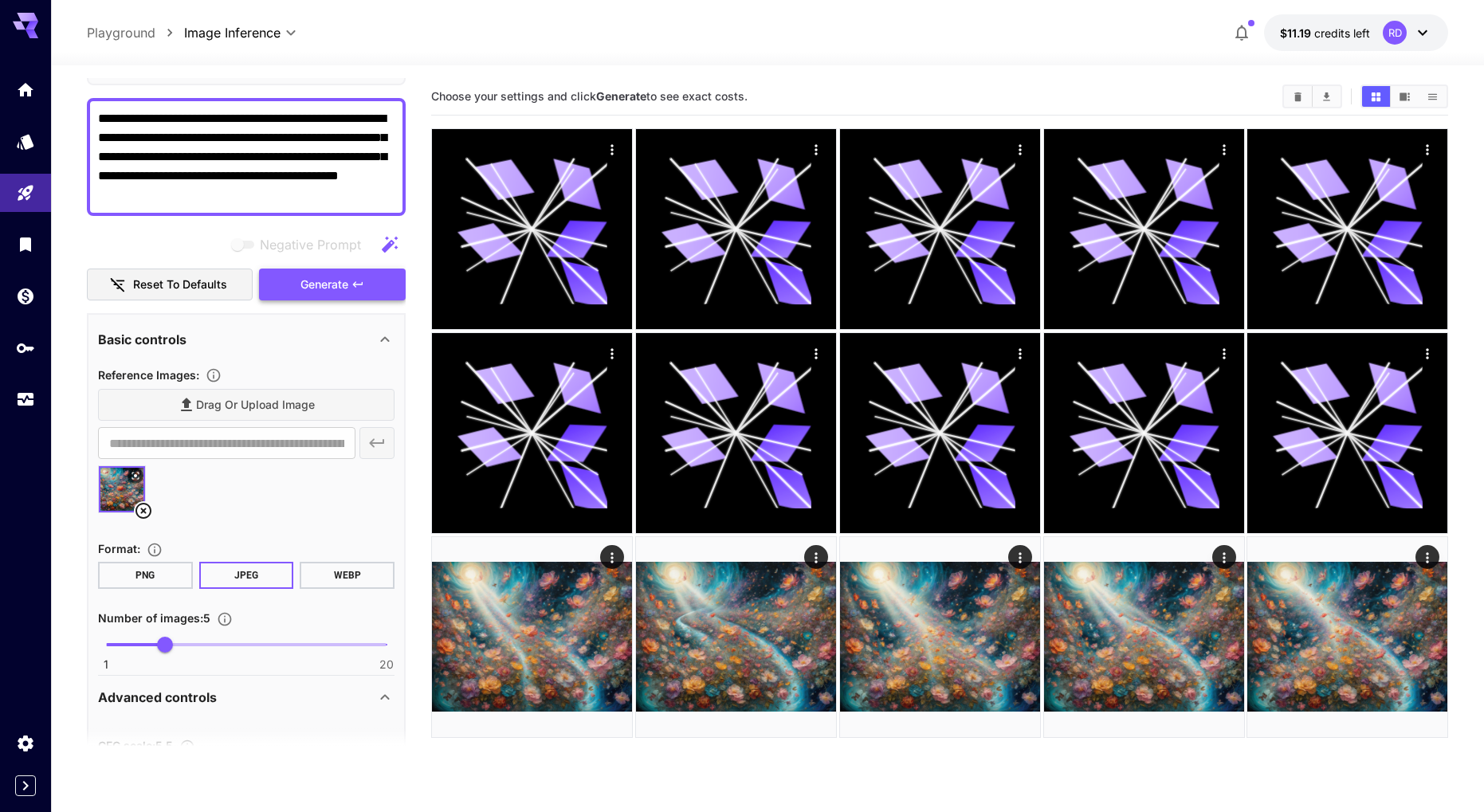
type textarea "**********"
click at [317, 279] on span "Generate" at bounding box center [324, 285] width 48 height 20
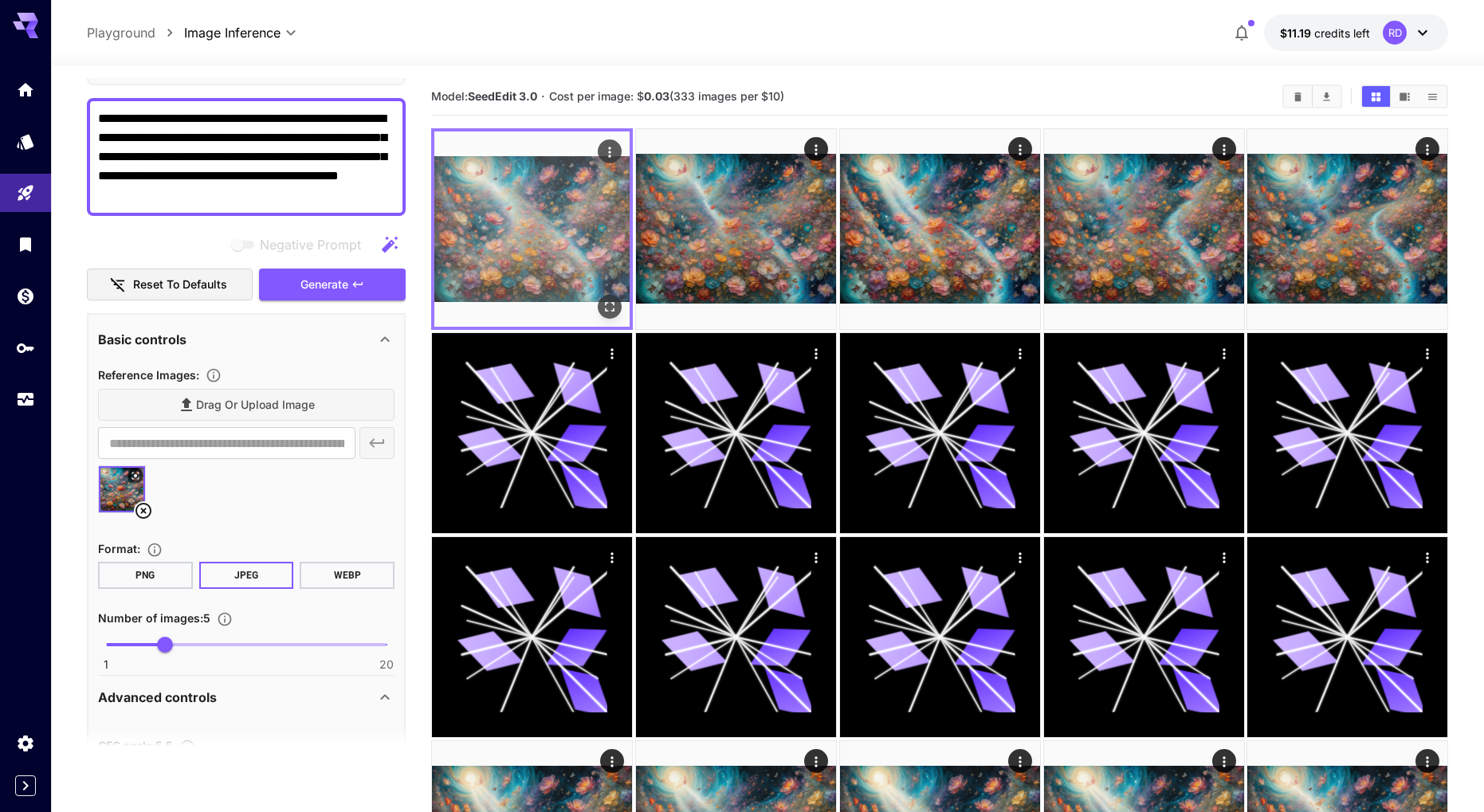
click at [500, 201] on img at bounding box center [532, 228] width 195 height 195
click at [607, 310] on icon "Open in fullscreen" at bounding box center [609, 307] width 10 height 10
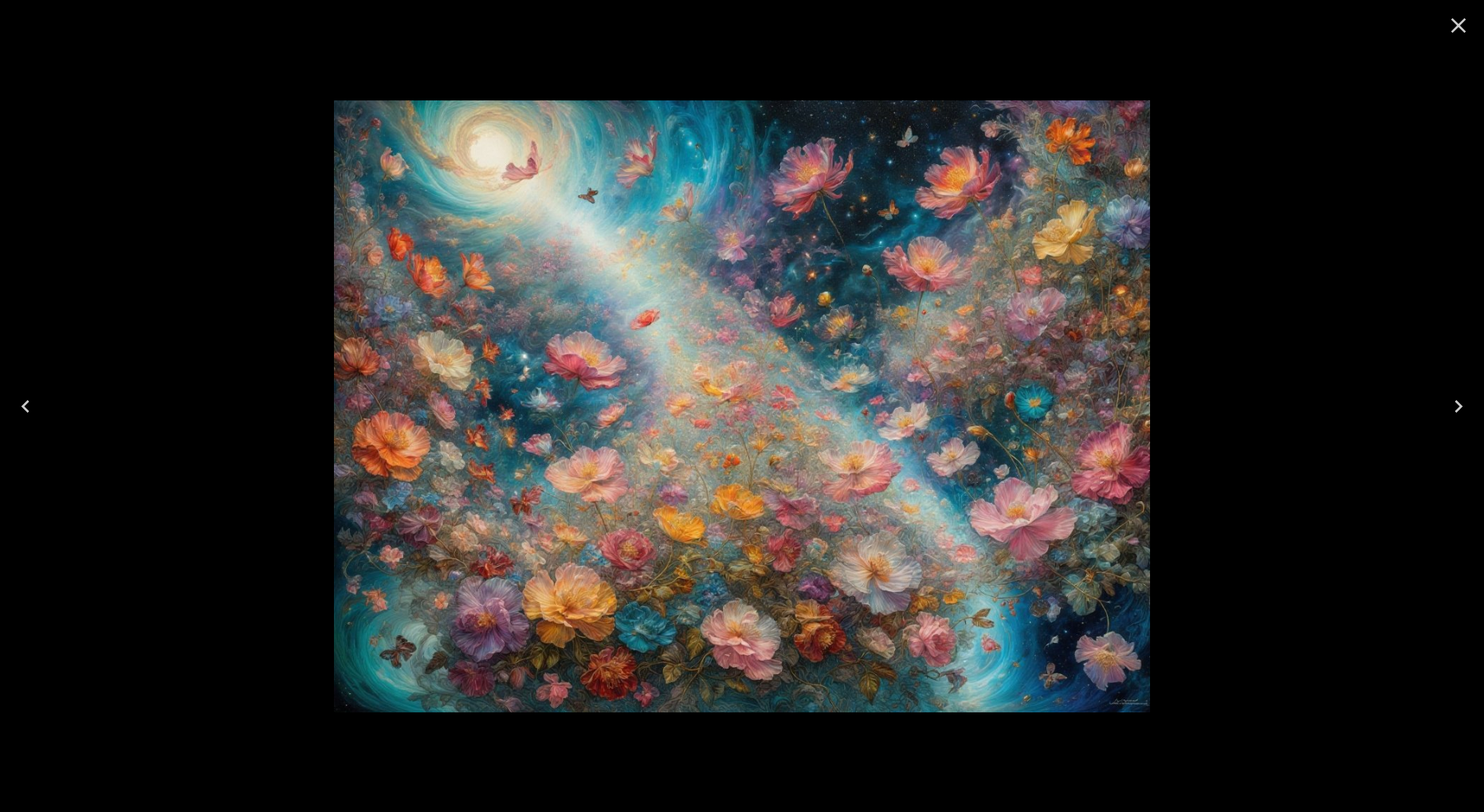
click at [1459, 410] on icon "Next" at bounding box center [1459, 406] width 25 height 25
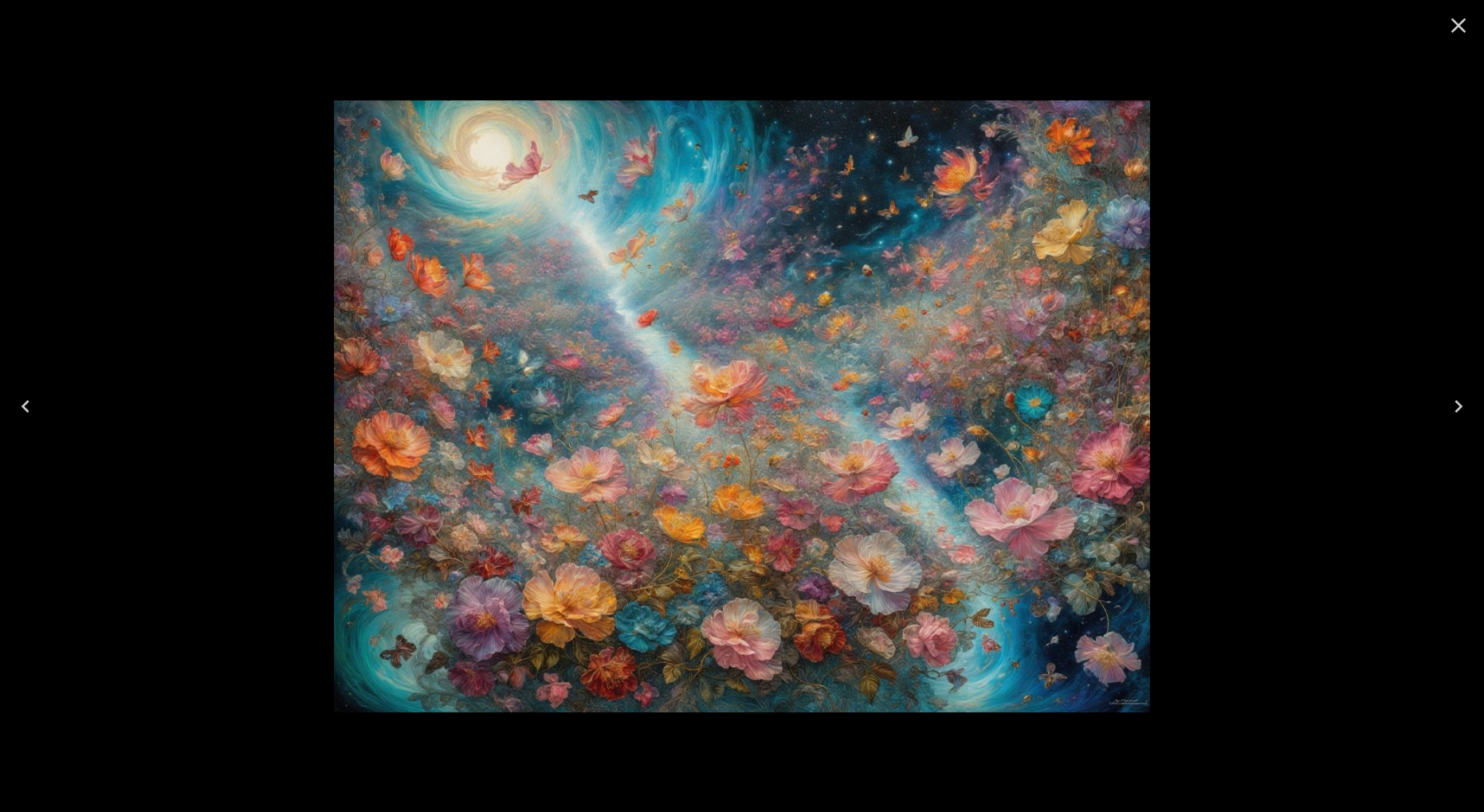
click at [1459, 410] on icon "Next" at bounding box center [1459, 406] width 25 height 25
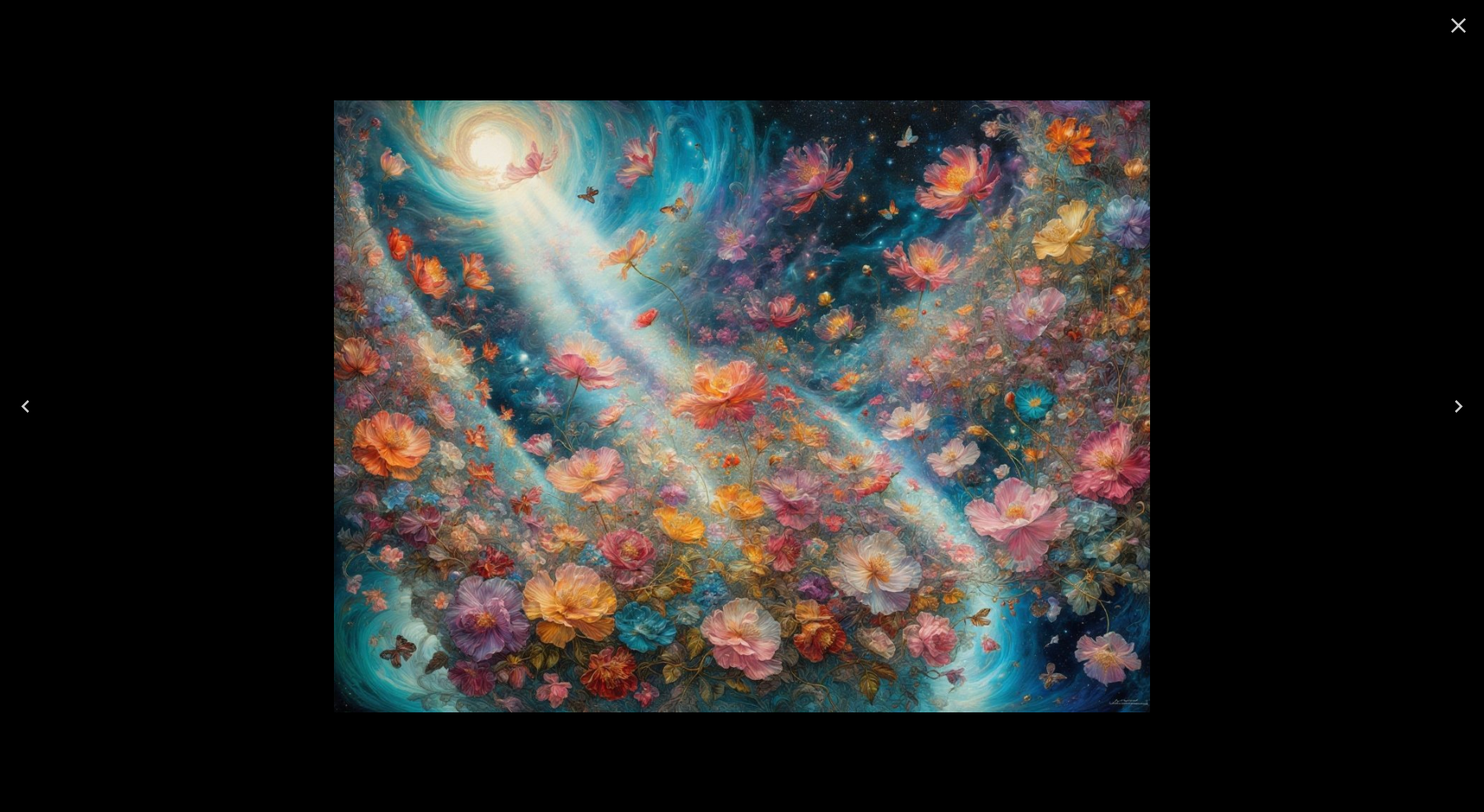
click at [1459, 410] on icon "Next" at bounding box center [1459, 406] width 25 height 25
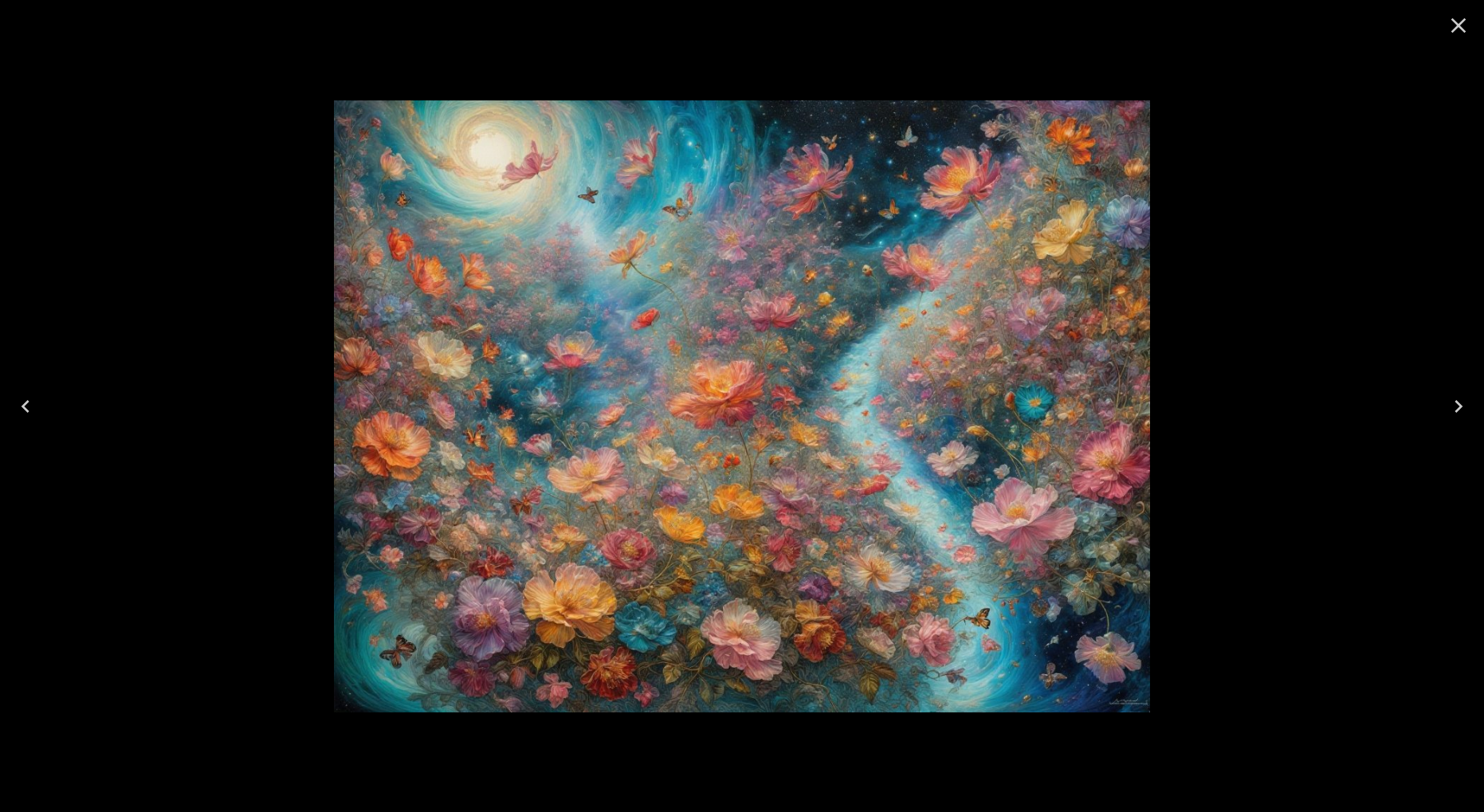
click at [1455, 406] on icon "Next" at bounding box center [1459, 406] width 25 height 25
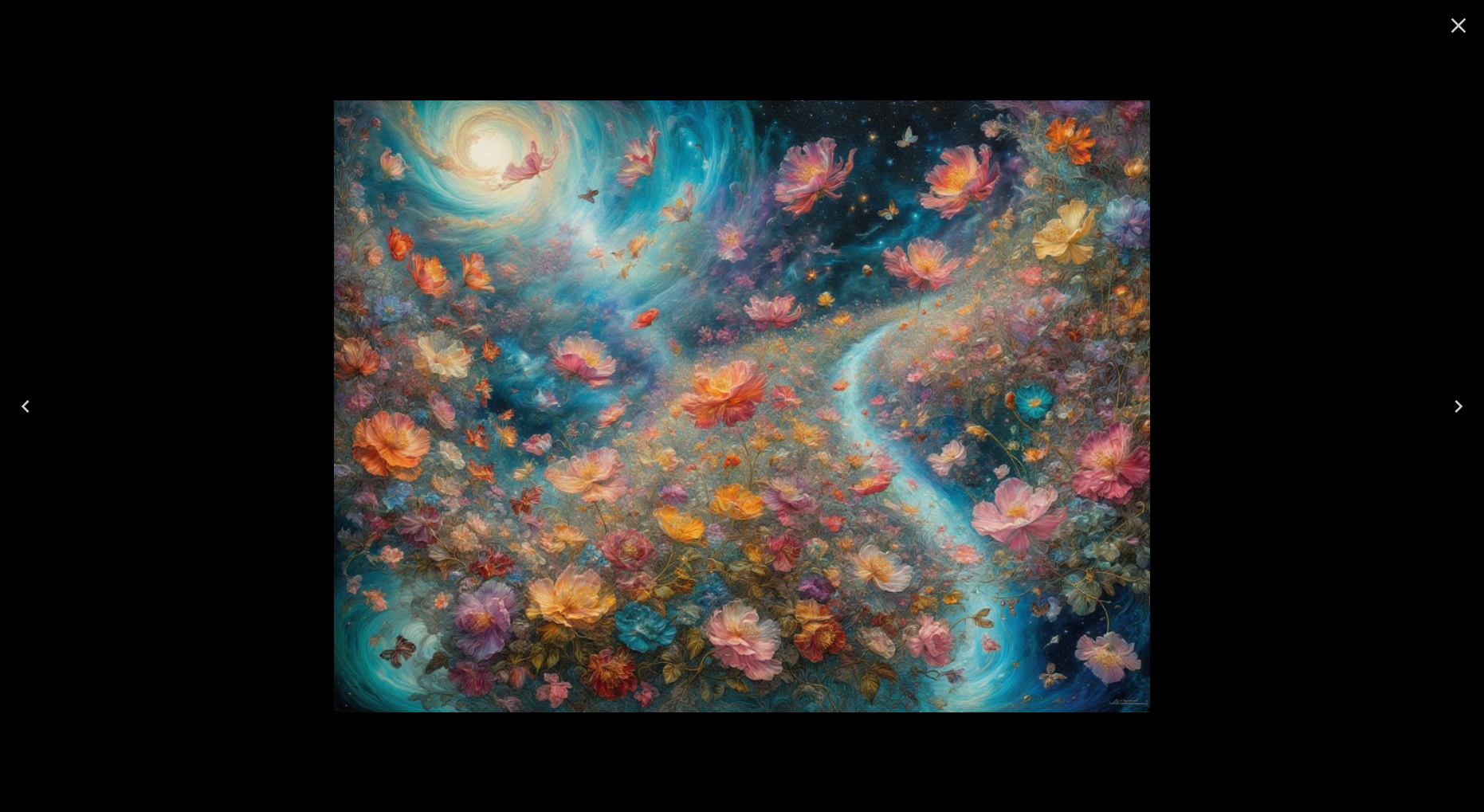
click at [1455, 406] on icon "Next" at bounding box center [1459, 406] width 25 height 25
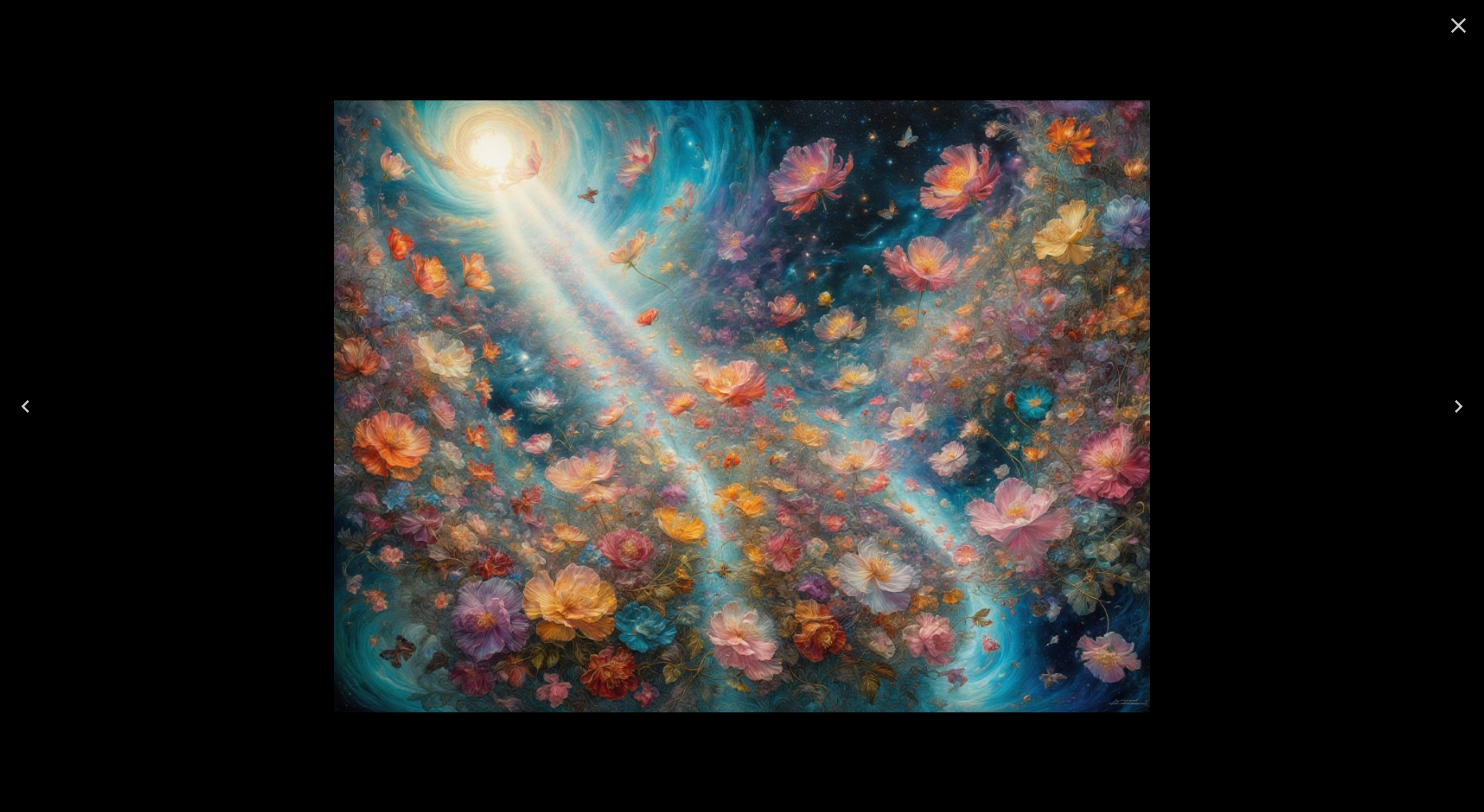
click at [1455, 406] on icon "Next" at bounding box center [1459, 406] width 25 height 25
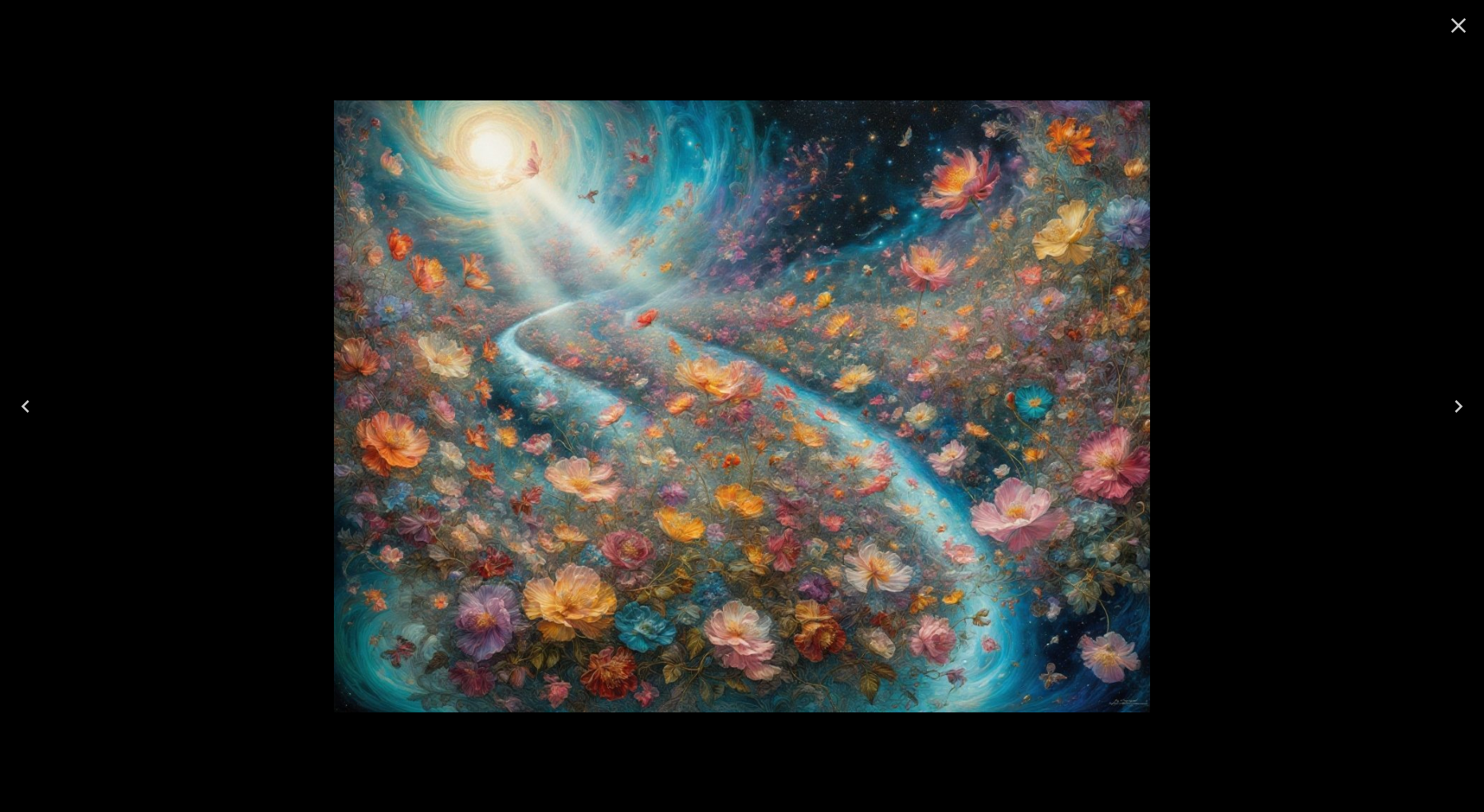
click at [1455, 406] on icon "Next" at bounding box center [1459, 406] width 25 height 25
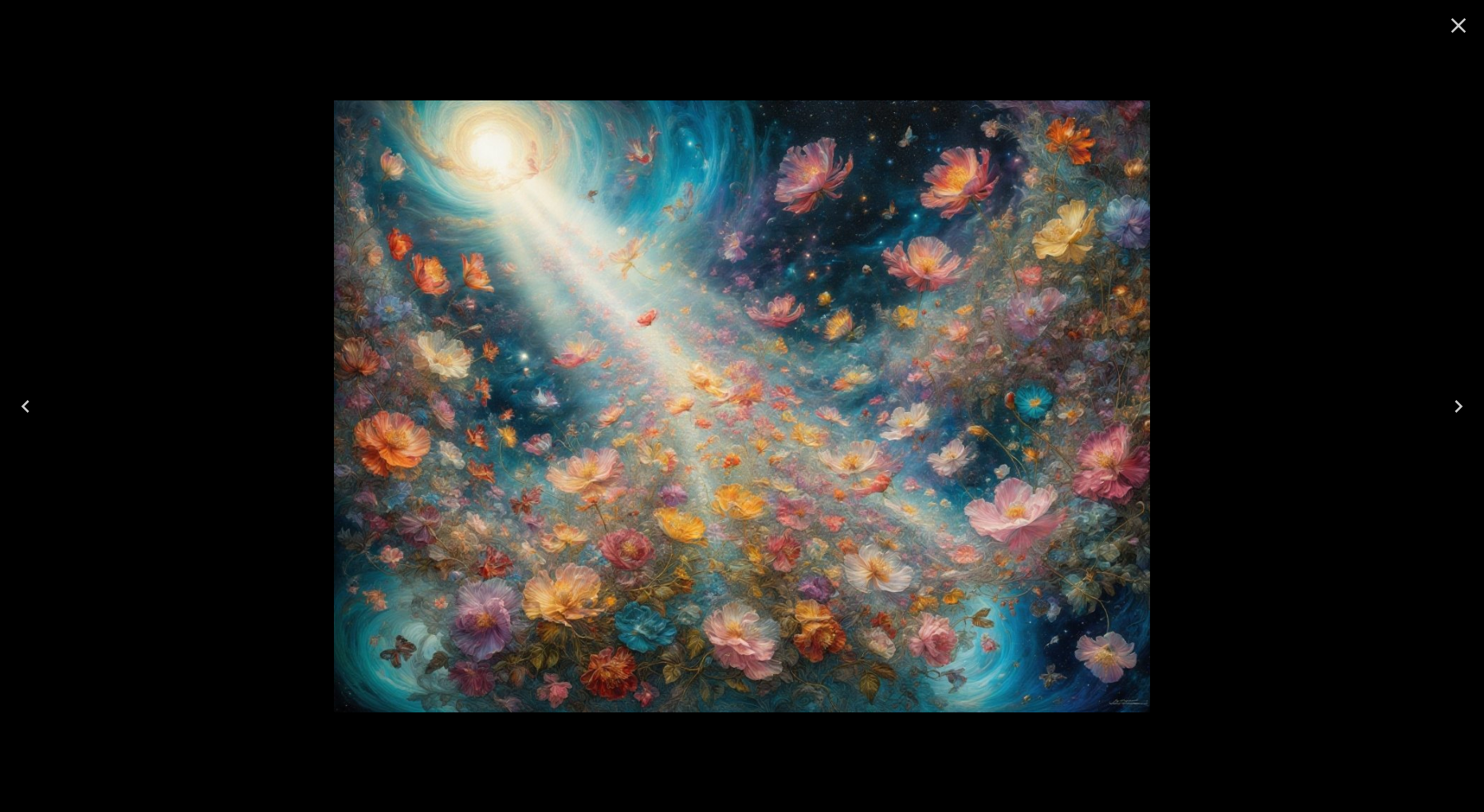
click at [1455, 406] on icon "Next" at bounding box center [1459, 406] width 25 height 25
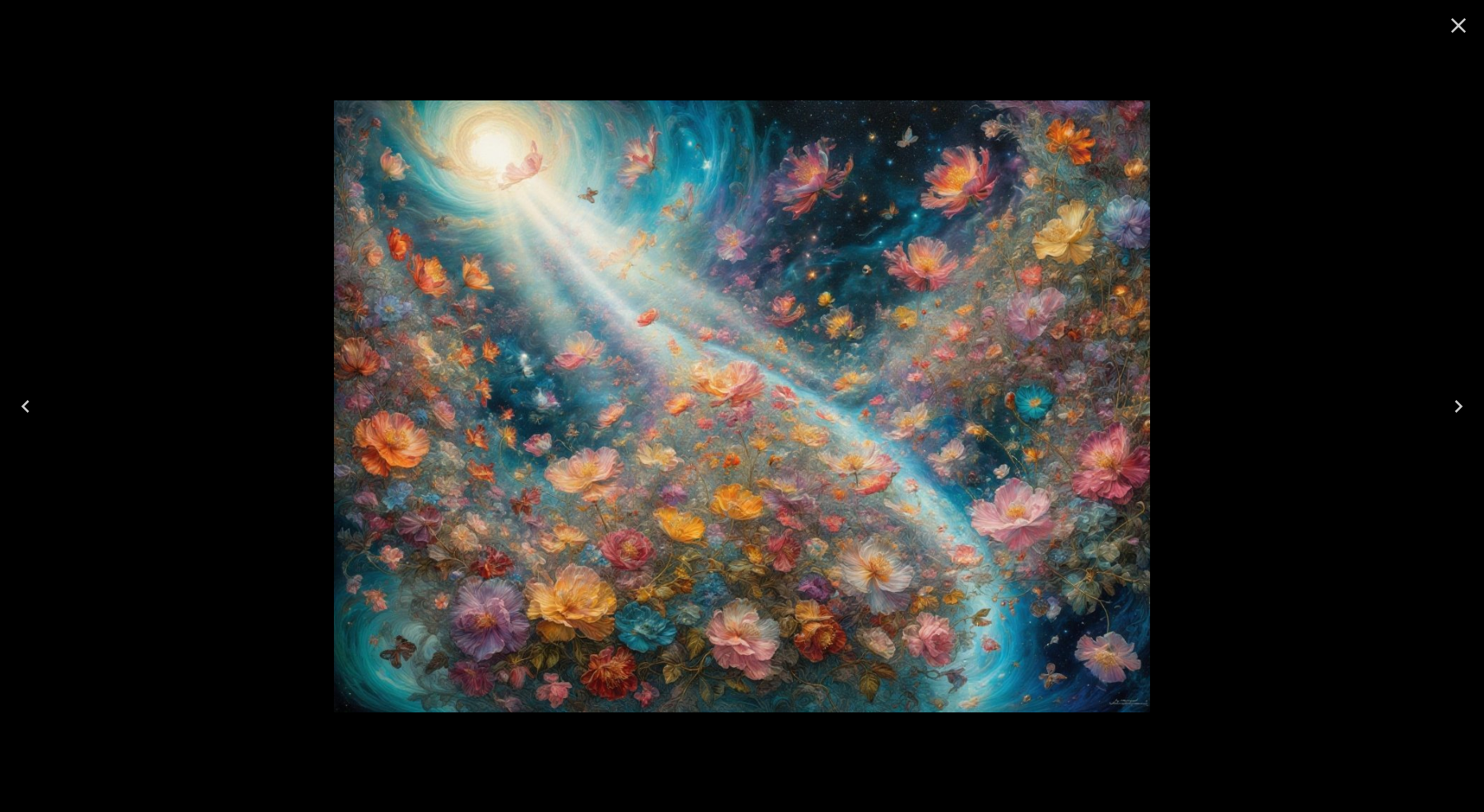
click at [1455, 406] on icon "Next" at bounding box center [1459, 406] width 25 height 25
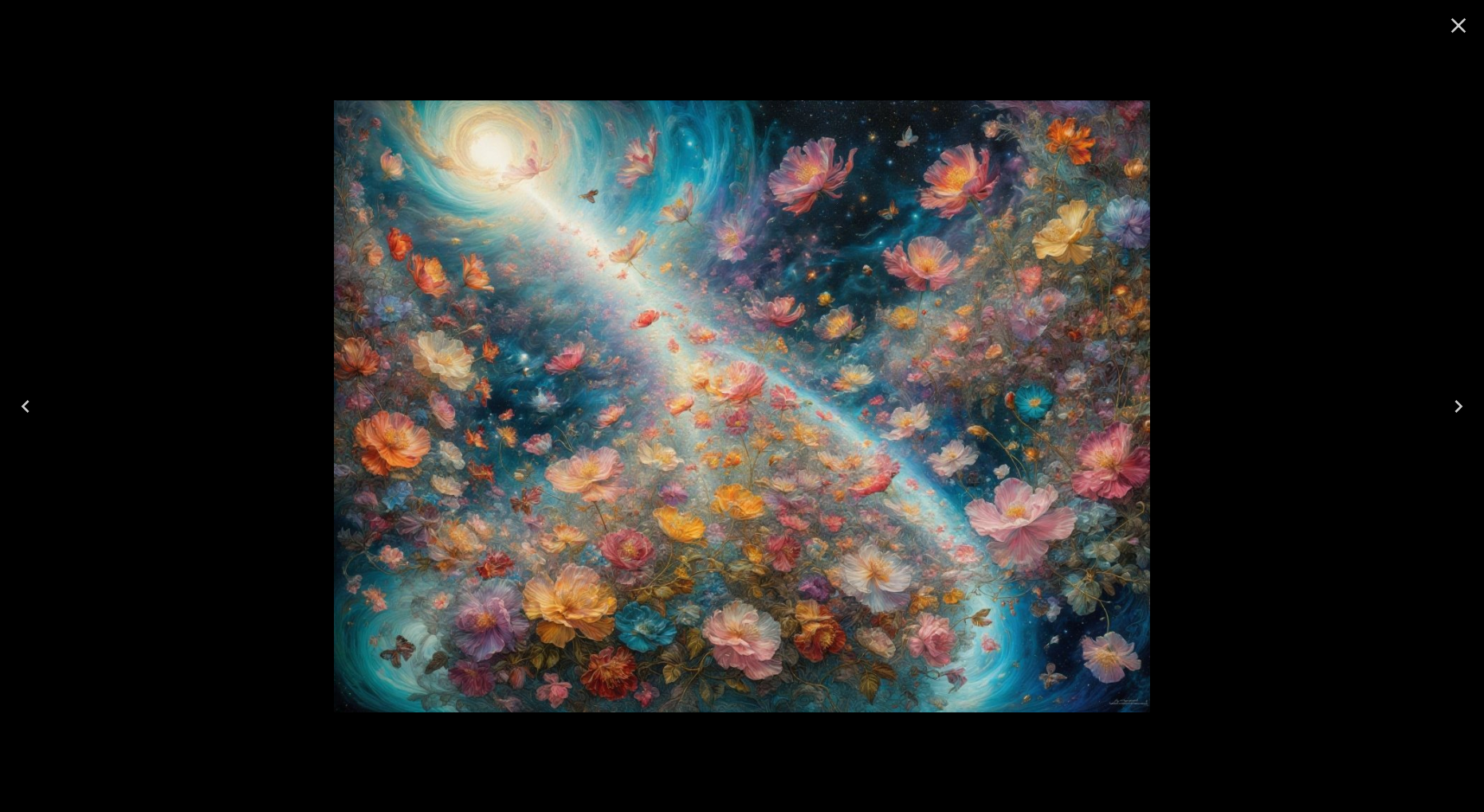
click at [1455, 406] on icon "Next" at bounding box center [1459, 406] width 25 height 25
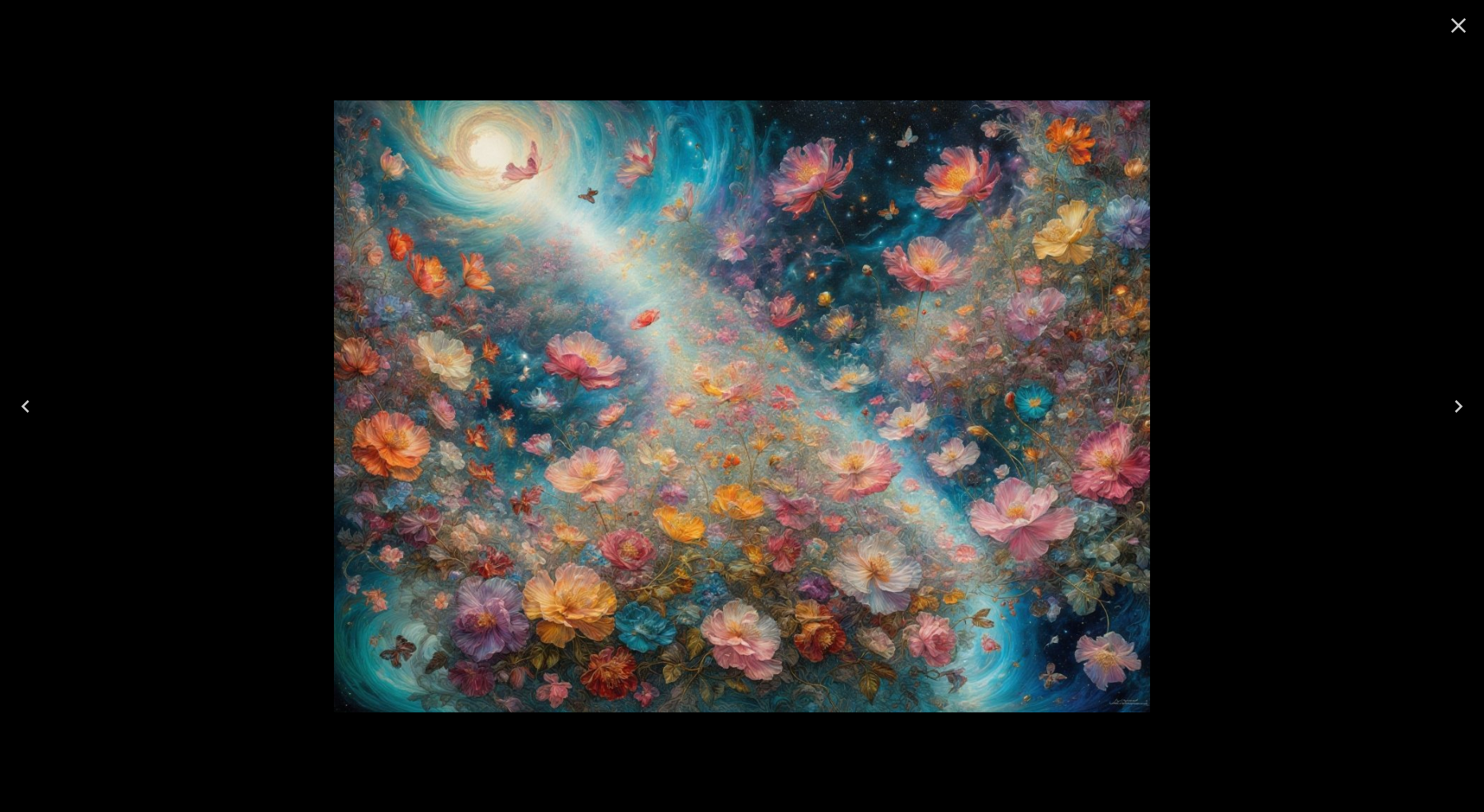
click at [1455, 406] on icon "Next" at bounding box center [1459, 406] width 25 height 25
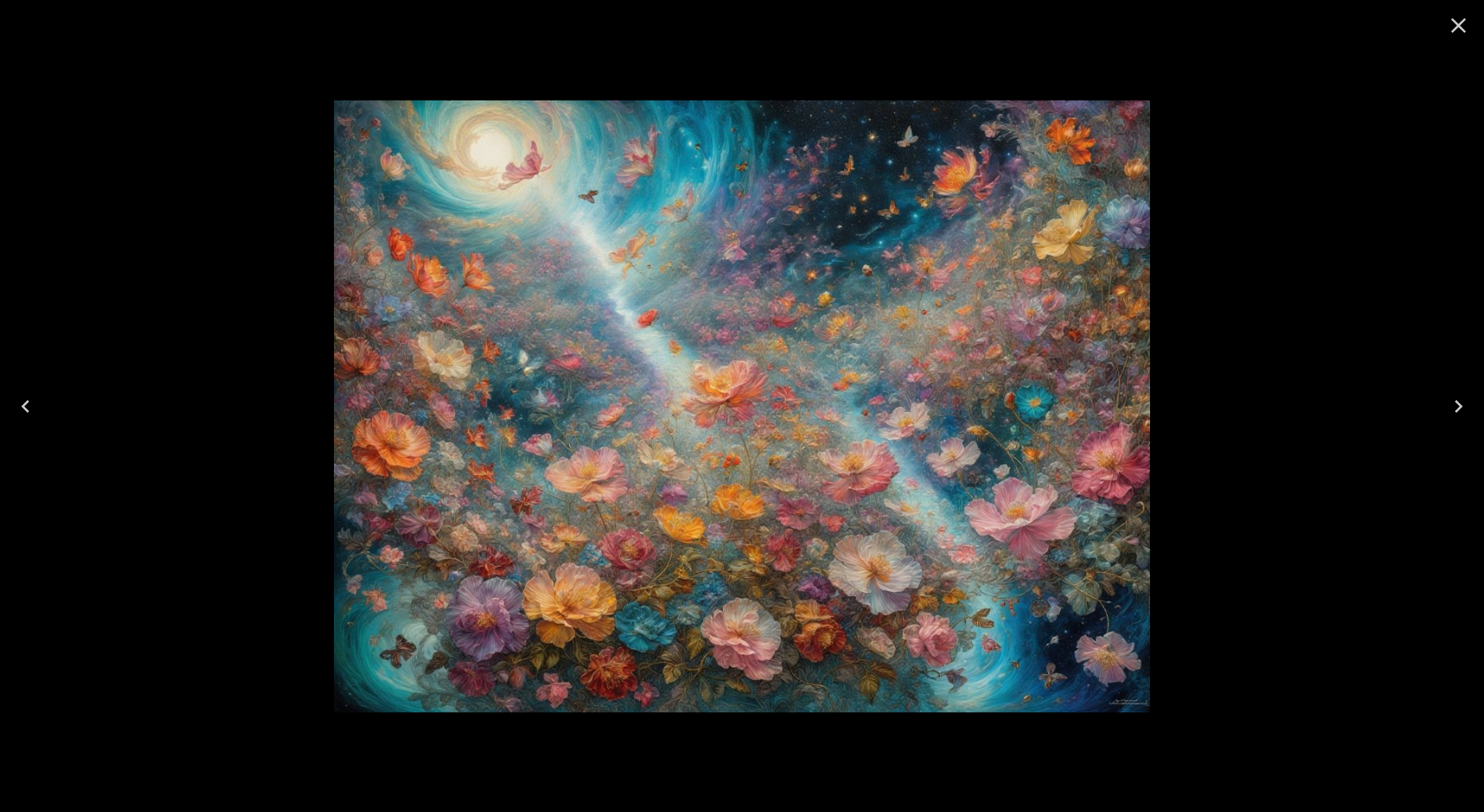
click at [1453, 23] on icon "Close" at bounding box center [1459, 25] width 25 height 25
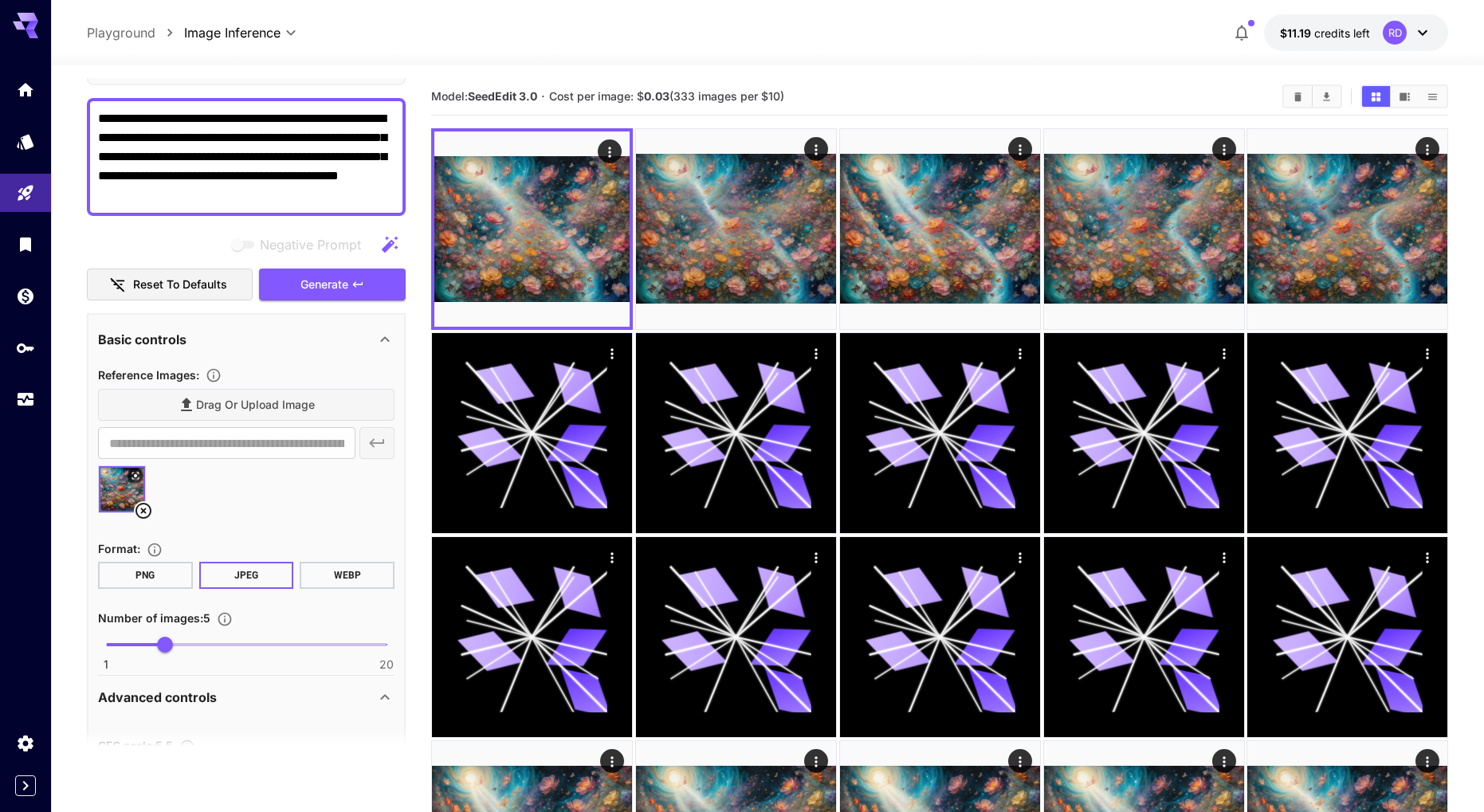
click at [139, 512] on icon at bounding box center [143, 511] width 19 height 19
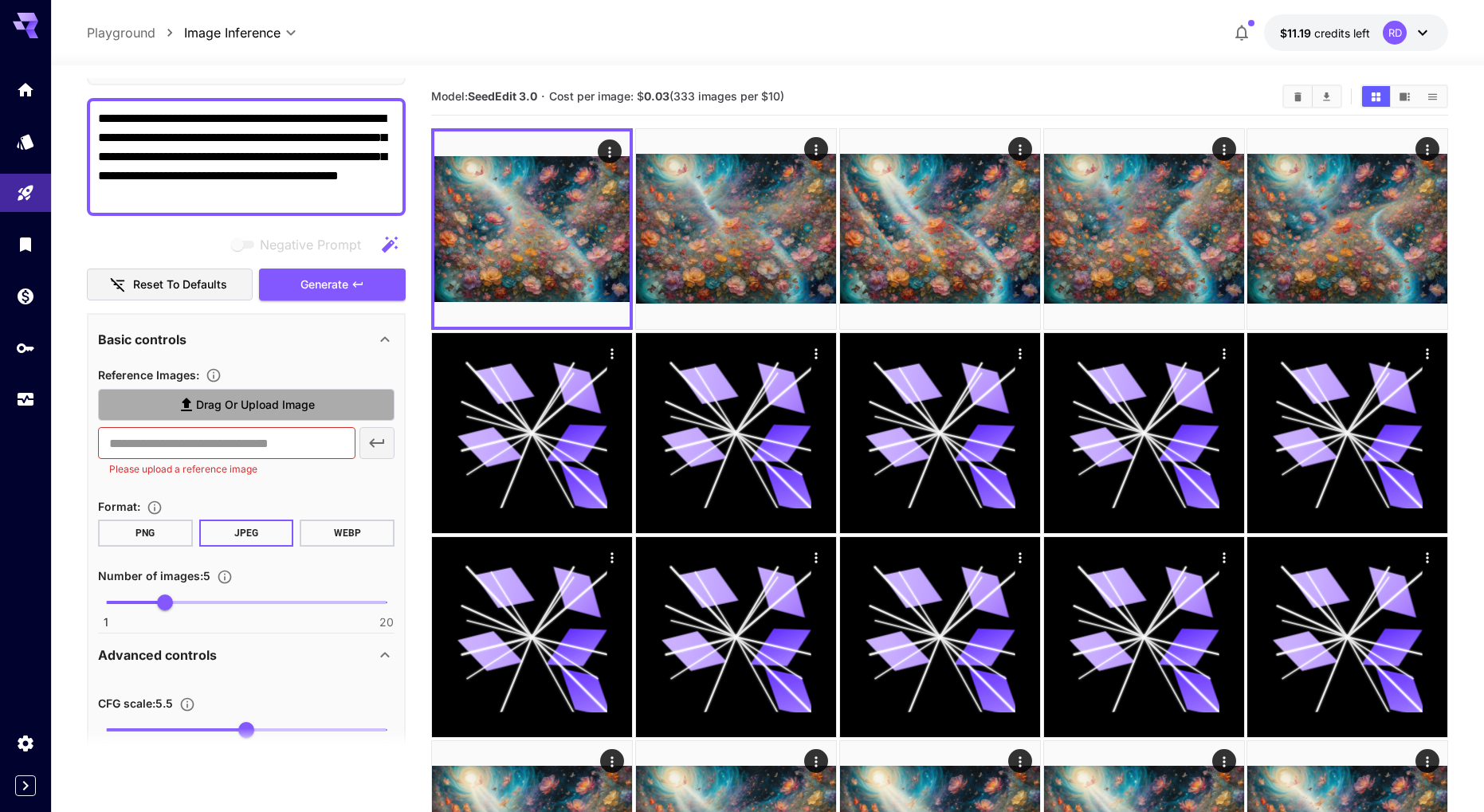
click at [266, 411] on span "Drag or upload image" at bounding box center [255, 405] width 118 height 20
click at [0, 0] on input "Drag or upload image" at bounding box center [0, 0] width 0 height 0
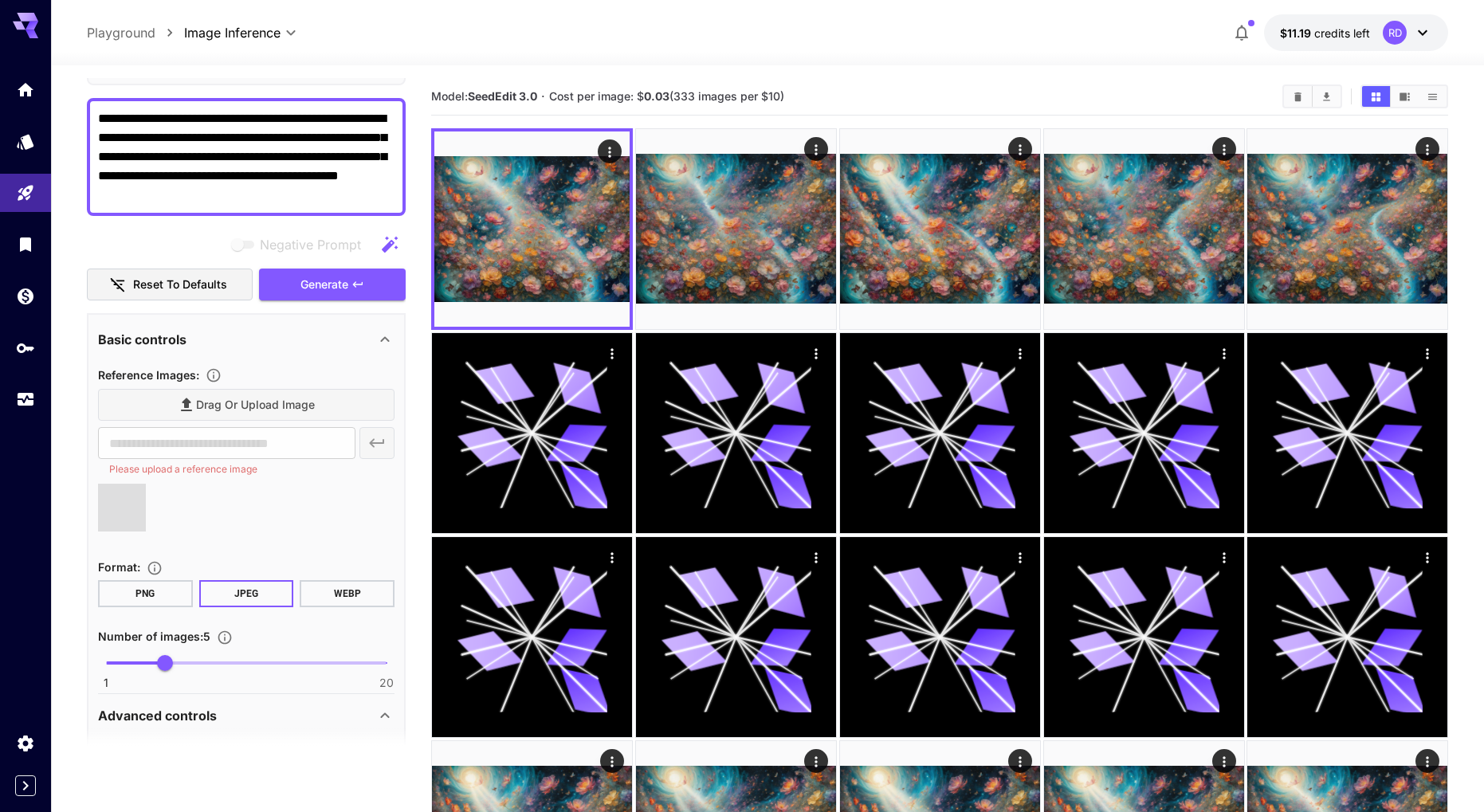
type input "**********"
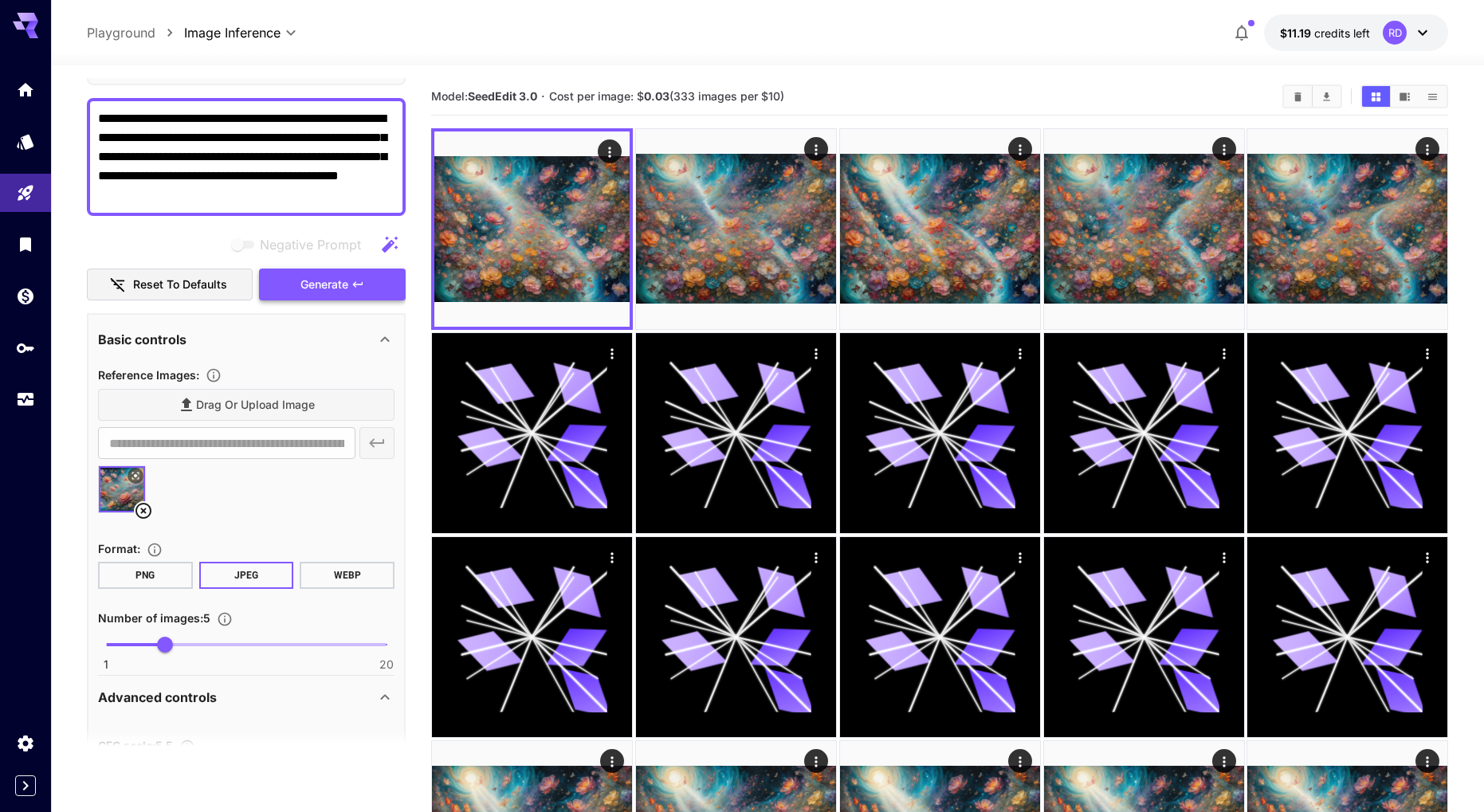
click at [320, 280] on span "Generate" at bounding box center [324, 285] width 48 height 20
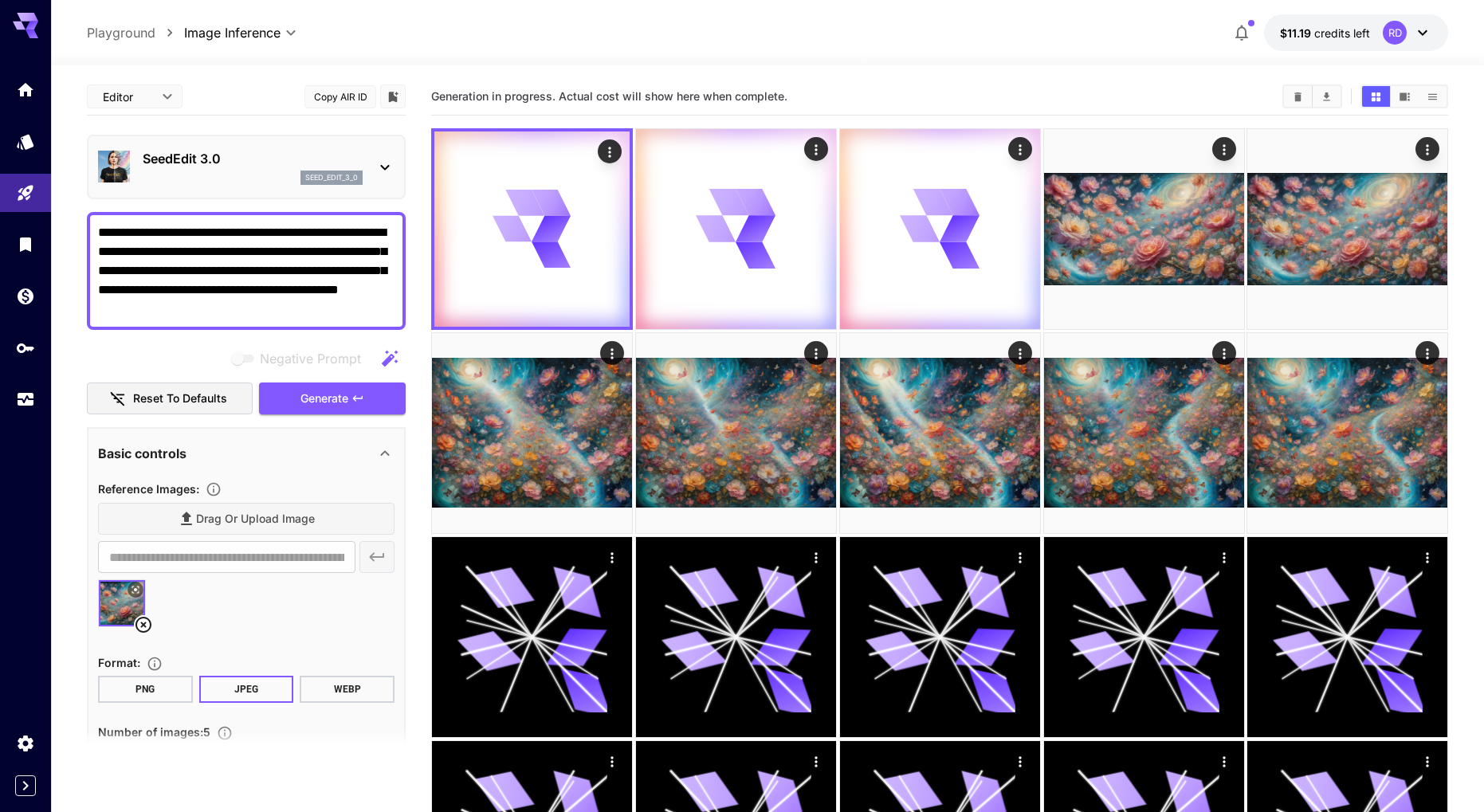
scroll to position [114, 0]
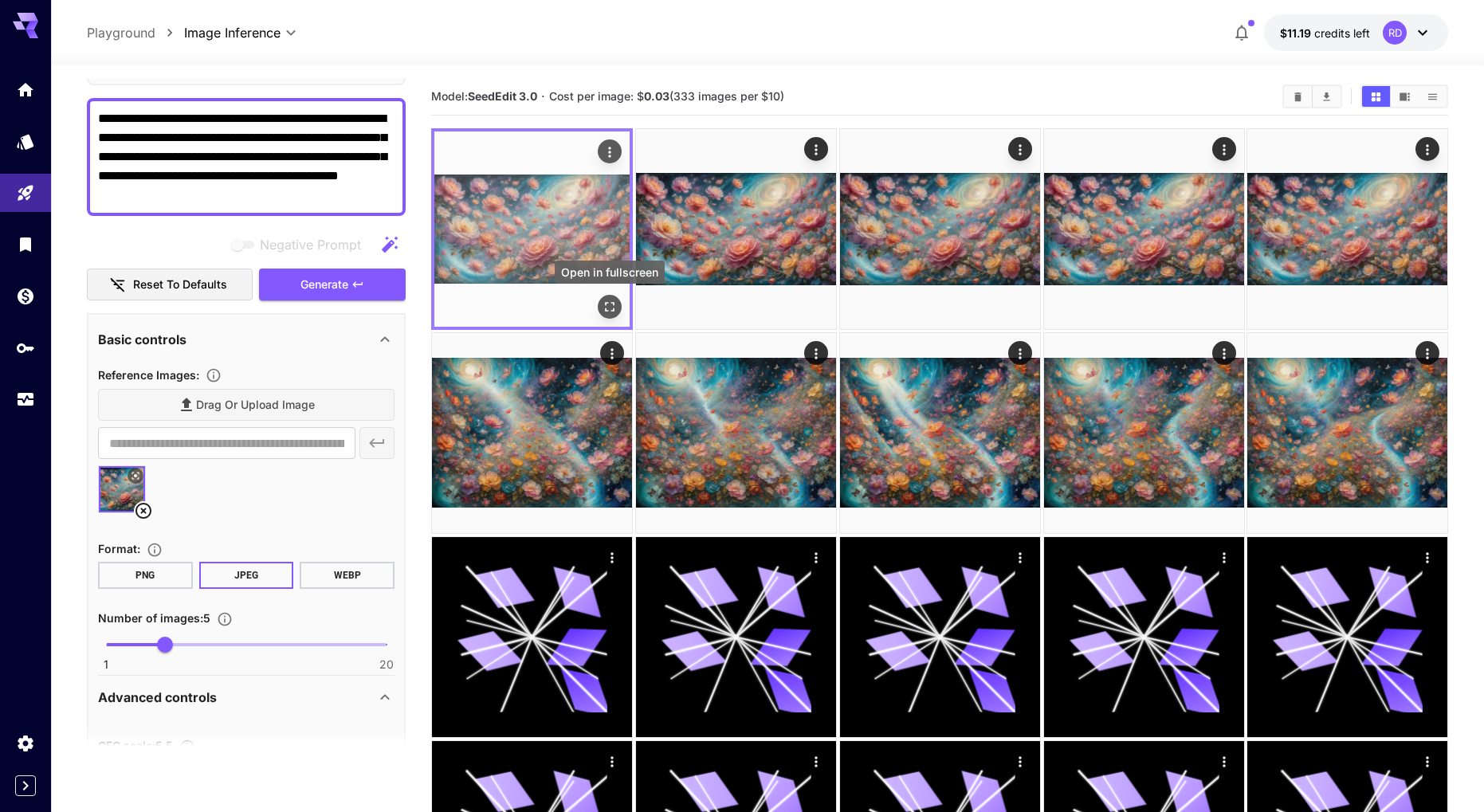
click at [611, 310] on icon "Open in fullscreen" at bounding box center [610, 307] width 16 height 16
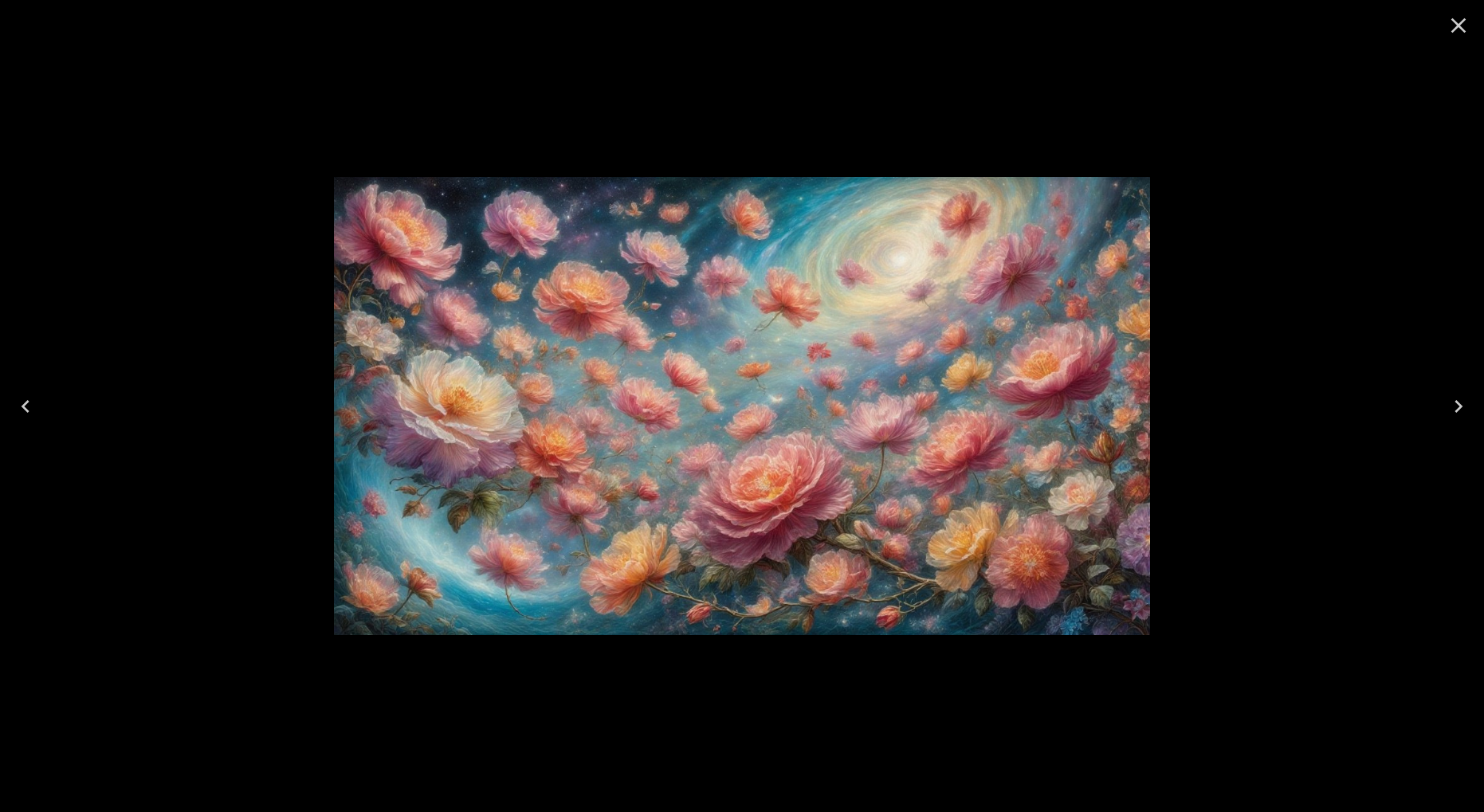
click at [1460, 411] on icon "Next" at bounding box center [1459, 406] width 25 height 25
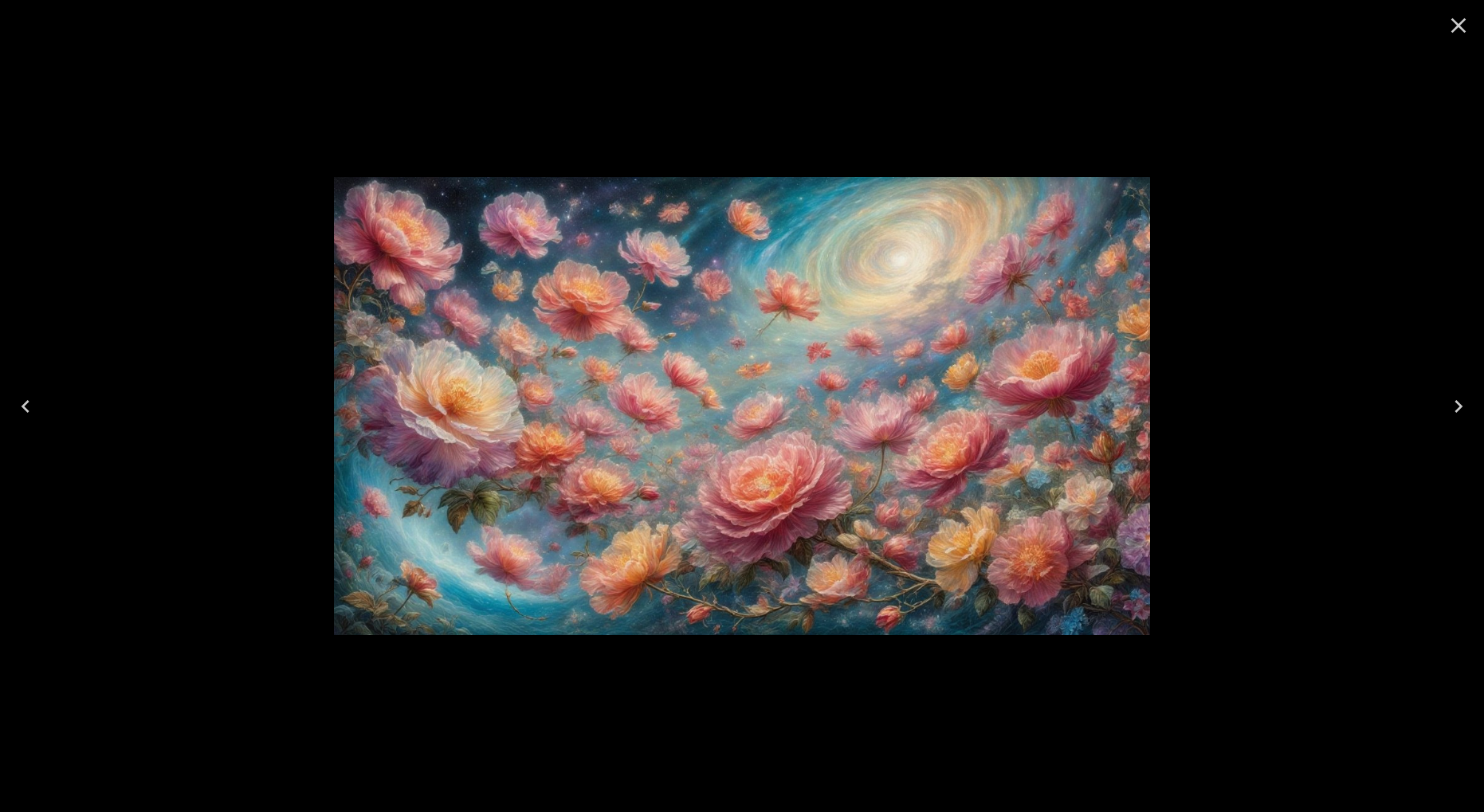
click at [1460, 411] on icon "Next" at bounding box center [1459, 406] width 25 height 25
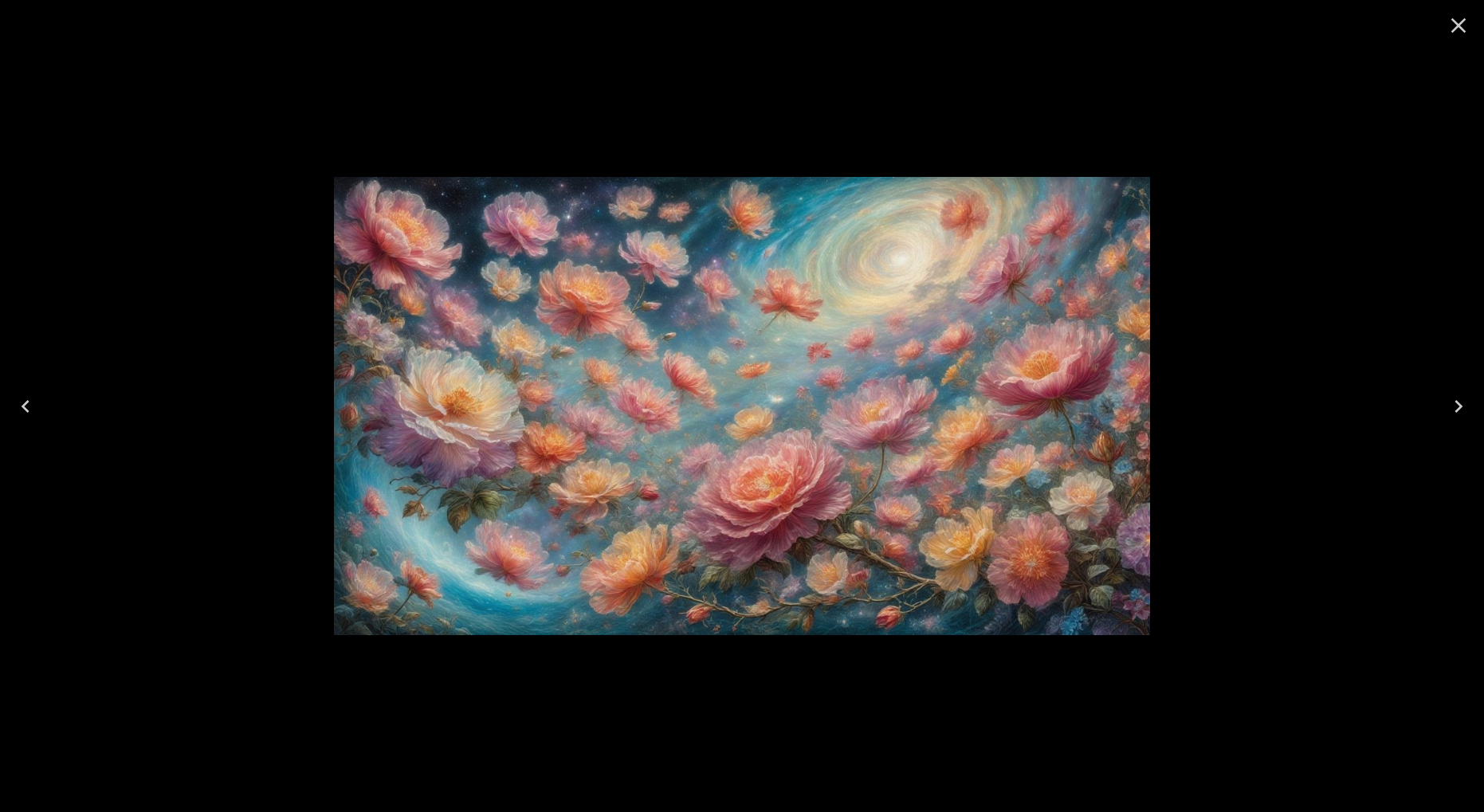
click at [1460, 411] on icon "Next" at bounding box center [1459, 406] width 25 height 25
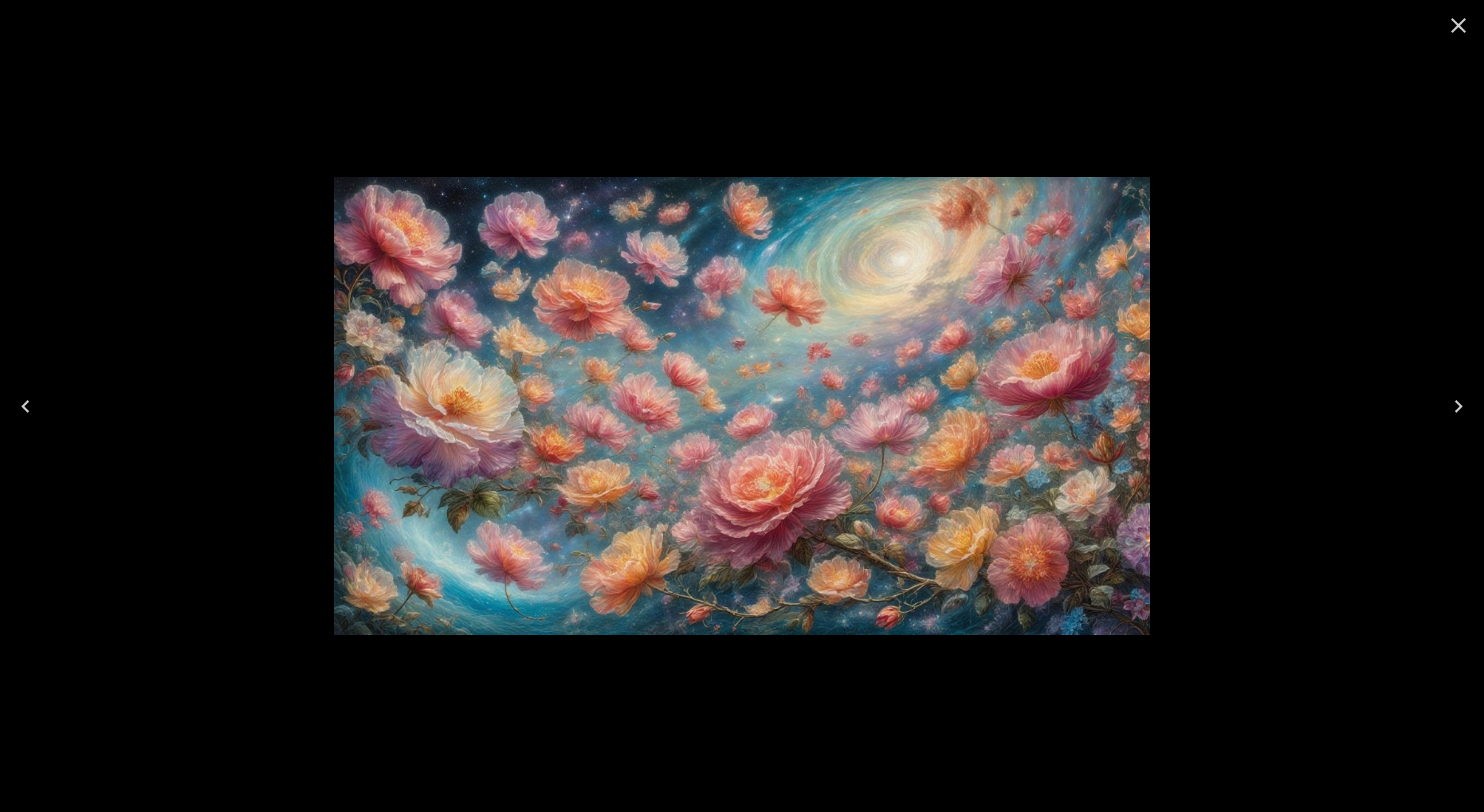
click at [1460, 411] on icon "Next" at bounding box center [1459, 406] width 25 height 25
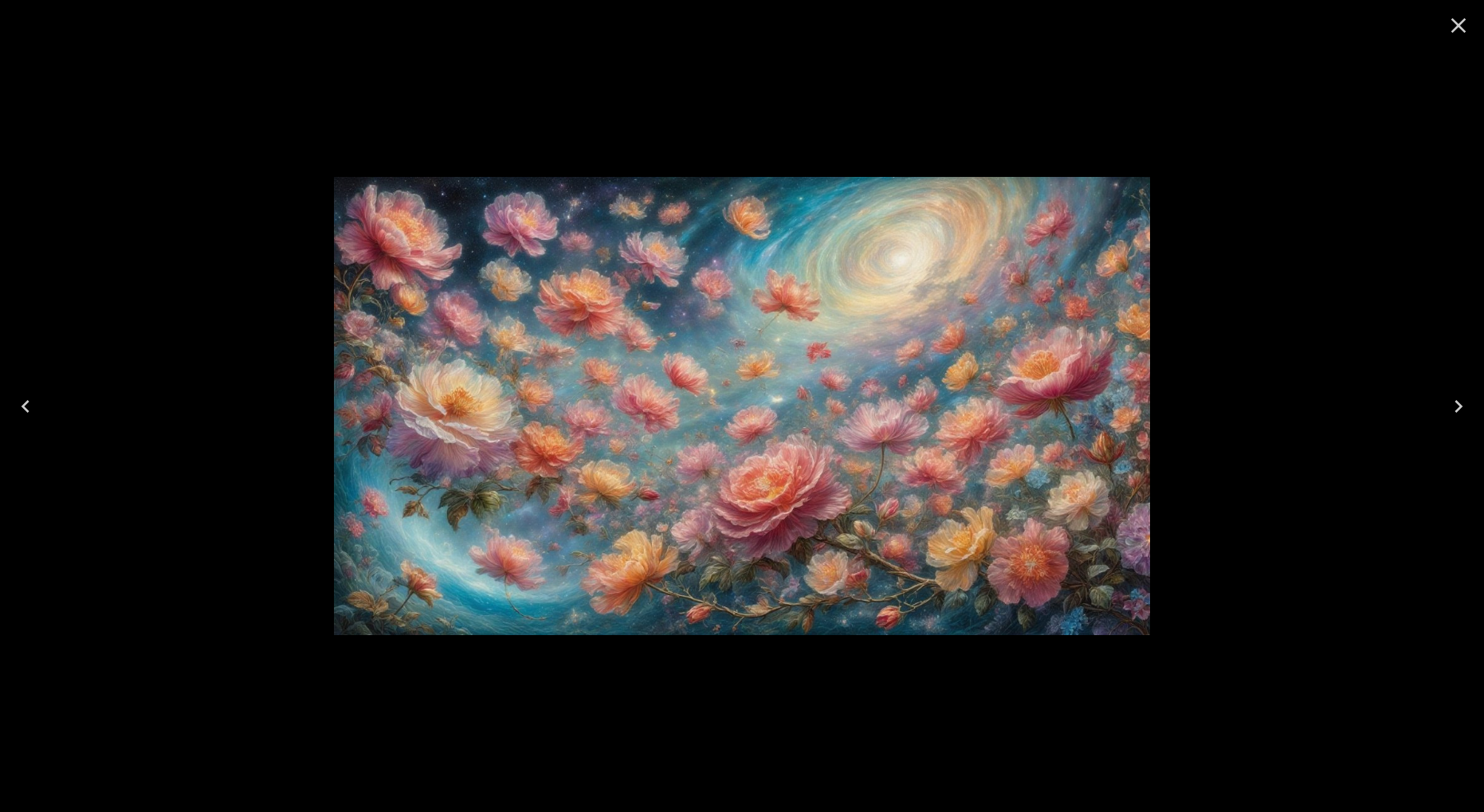
click at [1460, 411] on icon "Next" at bounding box center [1459, 406] width 25 height 25
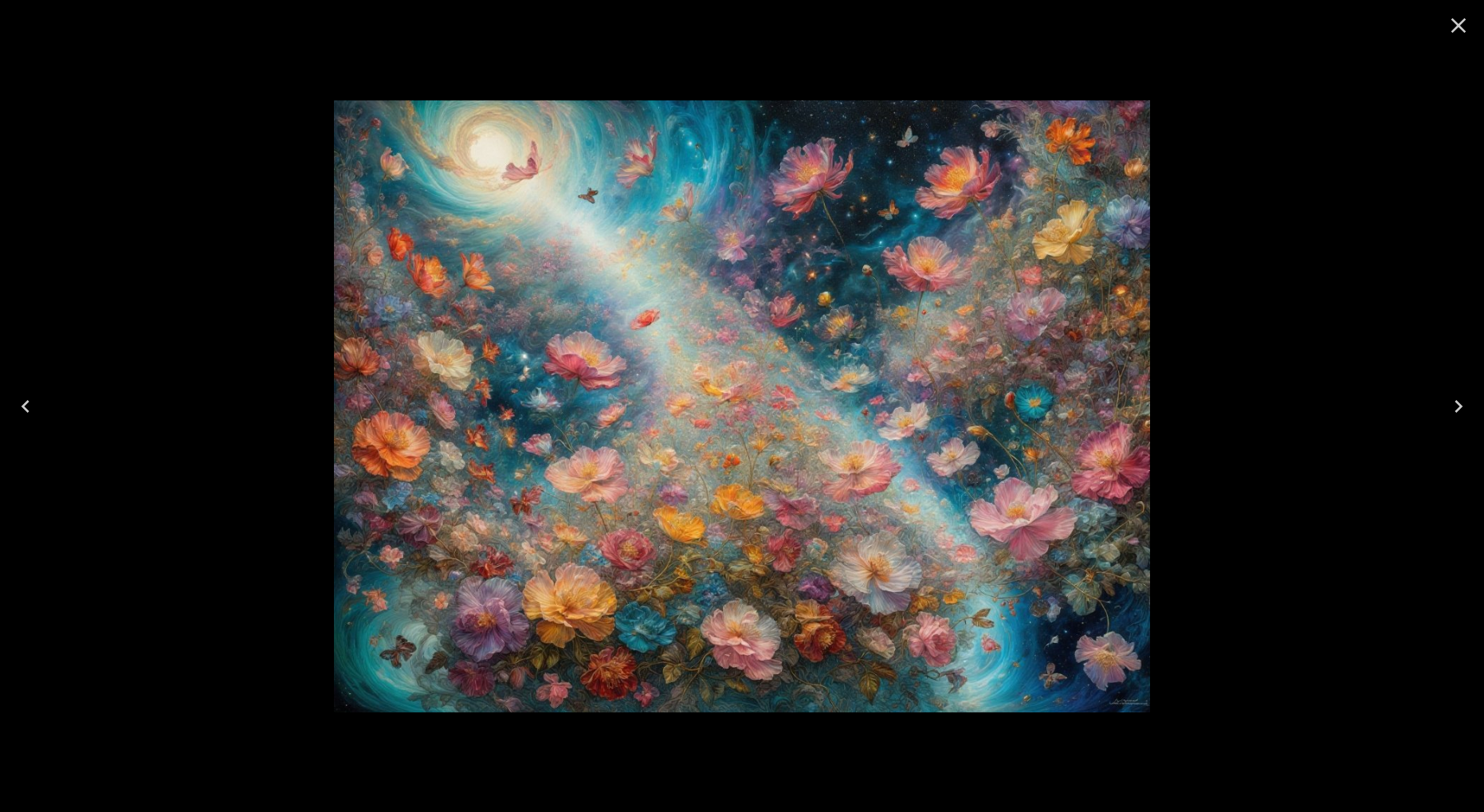
click at [1464, 24] on icon "Close" at bounding box center [1459, 25] width 25 height 25
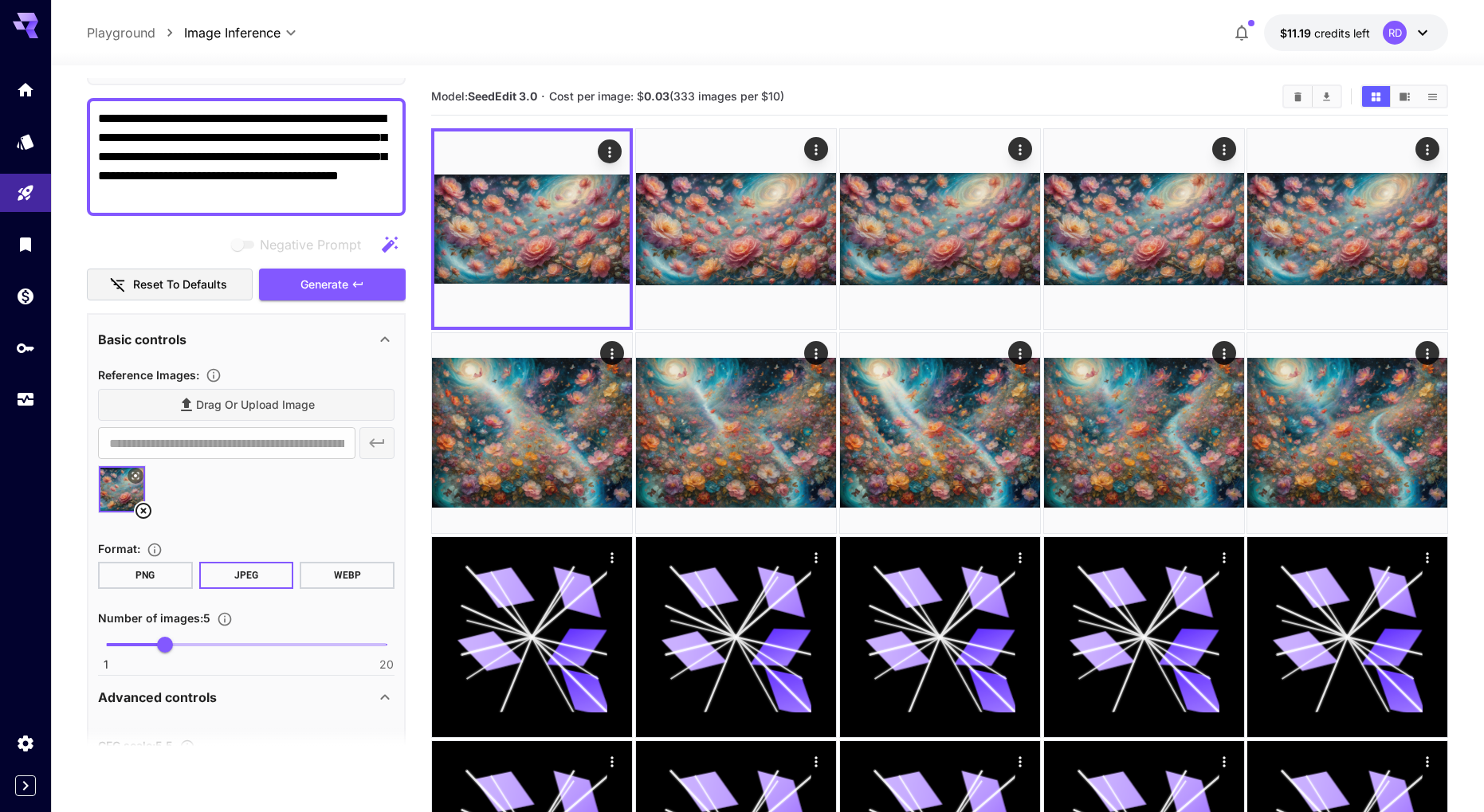
click at [134, 471] on icon at bounding box center [136, 475] width 10 height 10
